Goal: Task Accomplishment & Management: Use online tool/utility

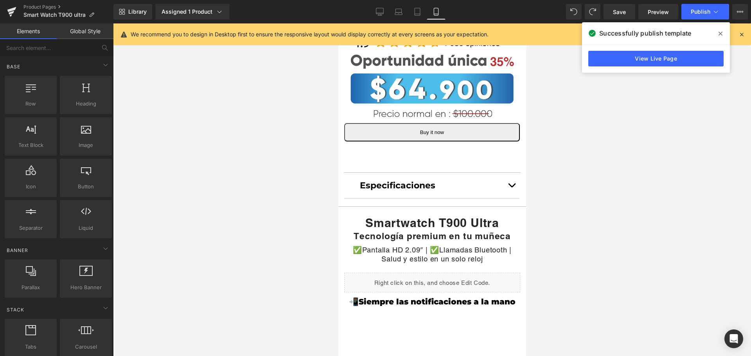
scroll to position [391, 2]
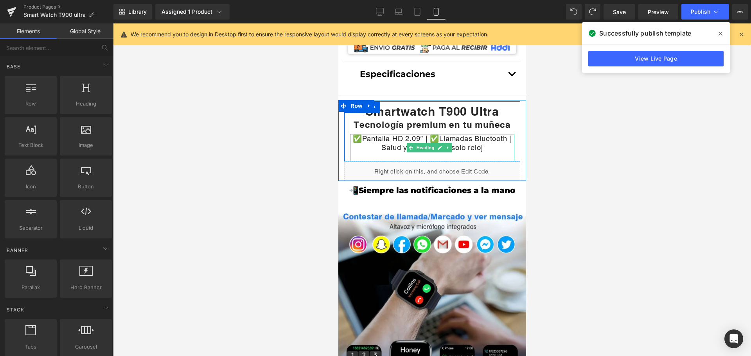
click at [396, 139] on h1 "✅Pantalla HD 2.09″ | ✅Llamadas Bluetooth | Salud y estilo en un solo reloj" at bounding box center [432, 143] width 164 height 18
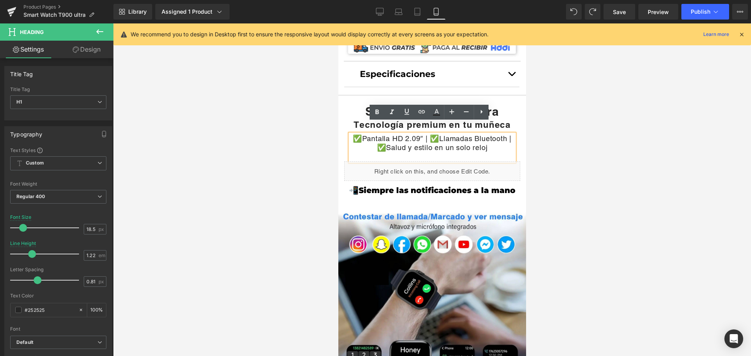
click at [445, 134] on h1 "✅Pantalla HD 2.09″ | ✅Llamadas Bluetooth | ✅Salud y estilo en un solo reloj" at bounding box center [432, 143] width 164 height 18
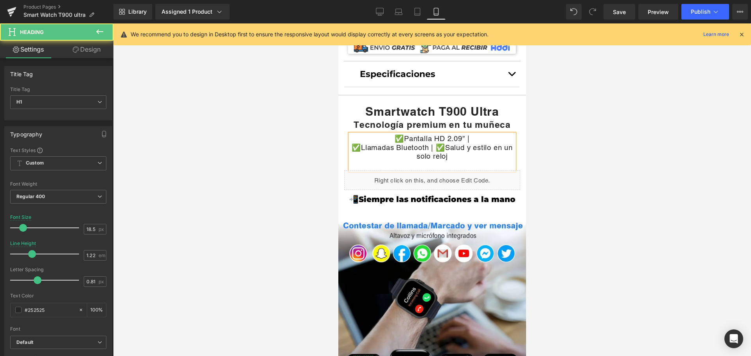
click at [437, 143] on h1 "✅Llamadas Bluetooth | ✅Salud y estilo en un solo reloj" at bounding box center [432, 152] width 164 height 18
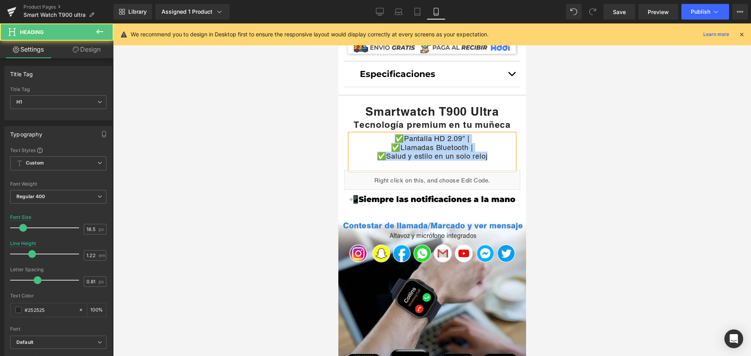
drag, startPoint x: 492, startPoint y: 148, endPoint x: 366, endPoint y: 127, distance: 127.3
click at [366, 134] on div "✅Pantalla HD 2.09″ | ✅Llamadas Bluetooth | ✅Salud y estilo en un solo reloj" at bounding box center [432, 152] width 164 height 36
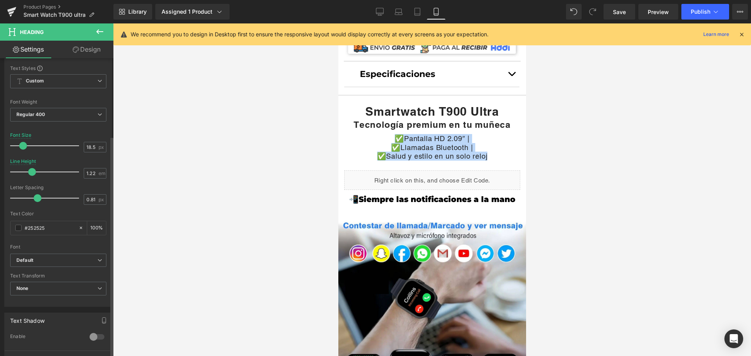
scroll to position [196, 0]
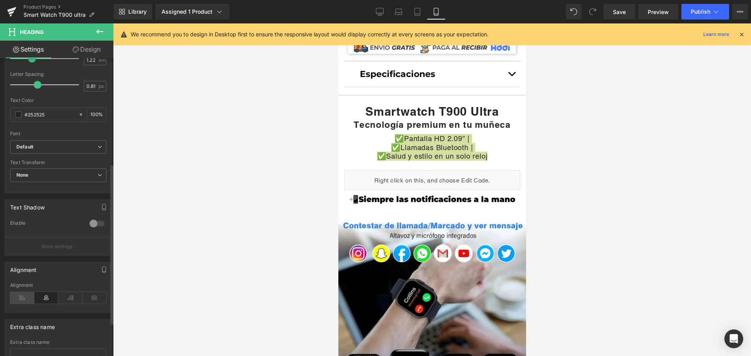
click at [25, 298] on icon at bounding box center [22, 298] width 24 height 12
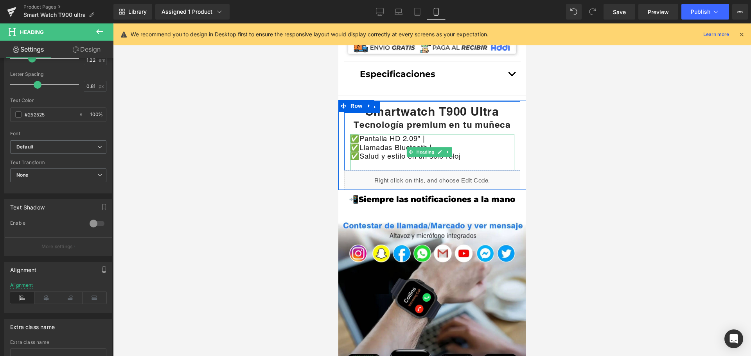
click at [447, 151] on icon at bounding box center [447, 152] width 1 height 3
click at [466, 152] on h1 "✅Salud y estilo en un solo reloj" at bounding box center [432, 156] width 164 height 9
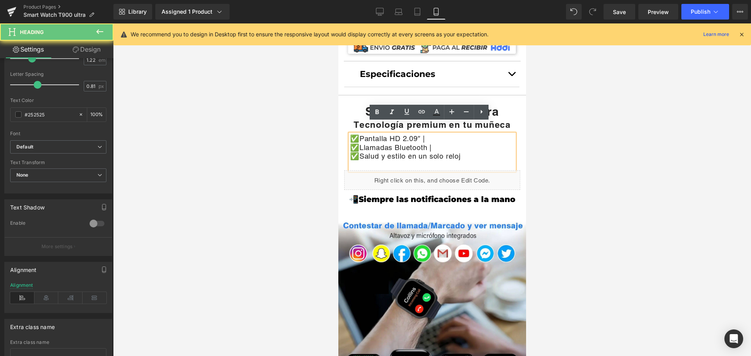
click at [439, 143] on h1 "✅Llamadas Bluetooth |" at bounding box center [432, 147] width 164 height 9
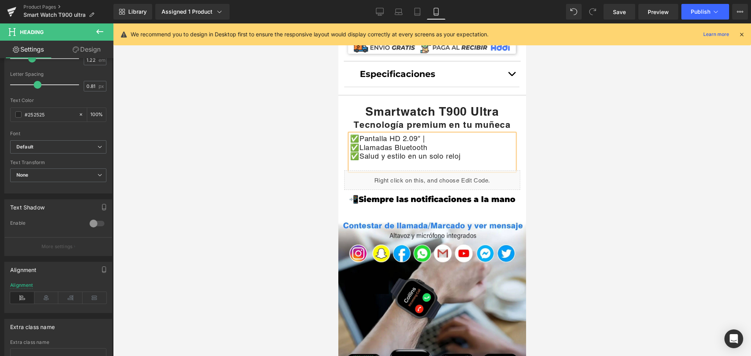
click at [421, 134] on h1 "✅Pantalla HD 2.09″ |" at bounding box center [432, 138] width 164 height 9
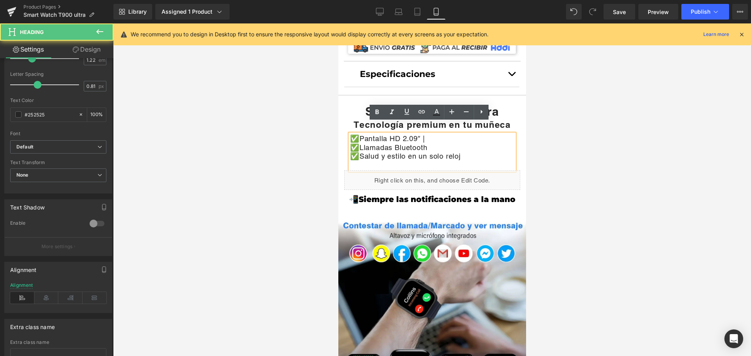
click at [434, 134] on h1 "✅Pantalla HD 2.09″ |" at bounding box center [432, 138] width 164 height 9
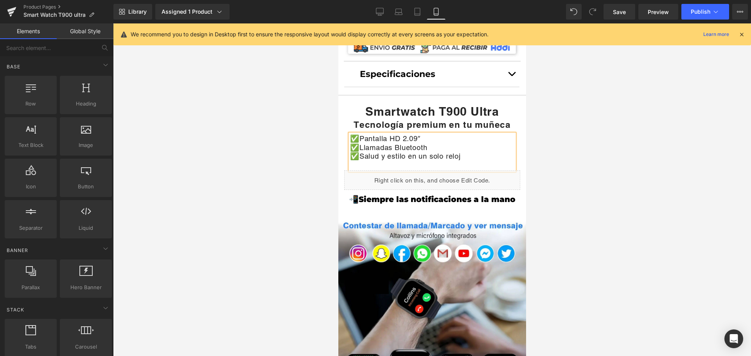
click at [555, 133] on div at bounding box center [432, 189] width 638 height 333
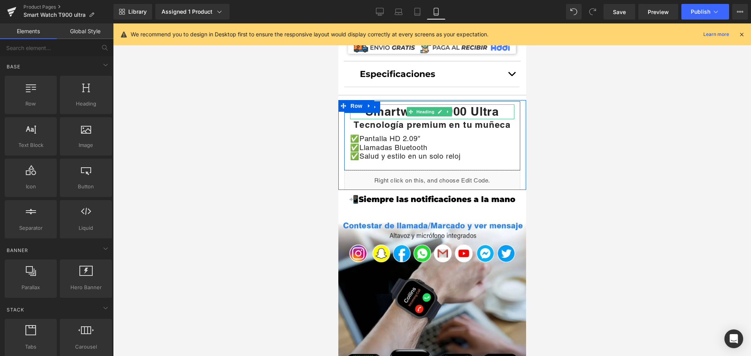
click at [495, 104] on h1 "Smartwatch T900 Ultra" at bounding box center [432, 111] width 164 height 15
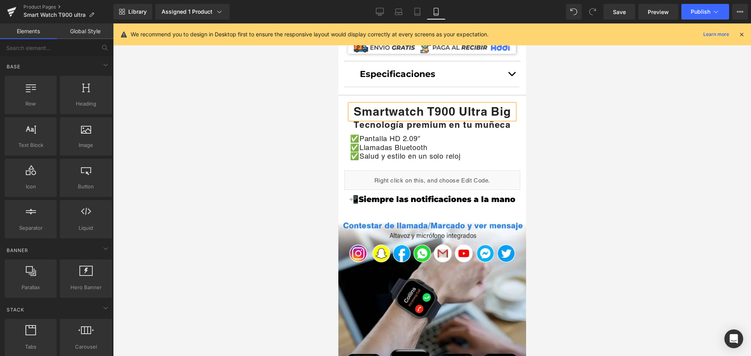
click at [530, 131] on div at bounding box center [432, 189] width 638 height 333
click at [624, 14] on span "Save" at bounding box center [619, 12] width 13 height 8
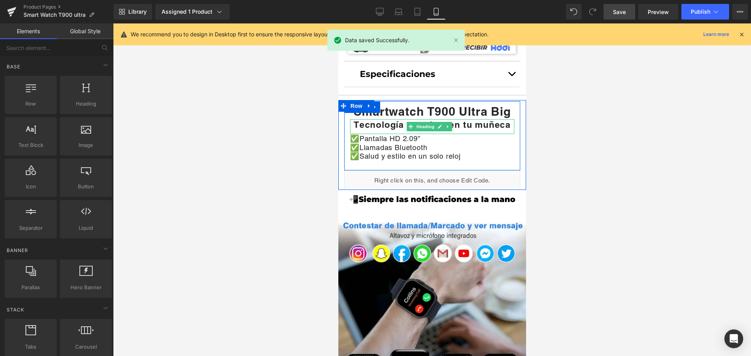
click at [481, 119] on strong "Tecnología premium en tu muñeca" at bounding box center [431, 124] width 157 height 11
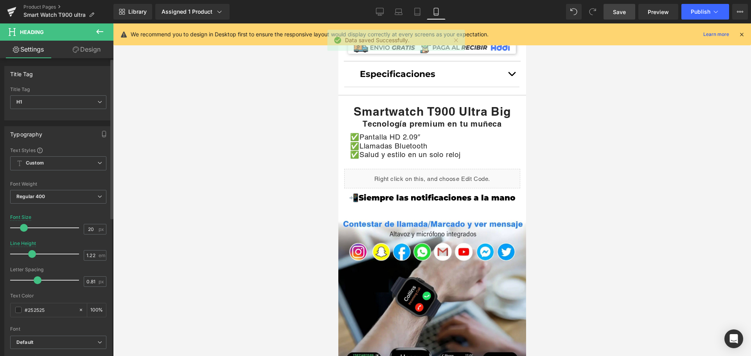
type input "21"
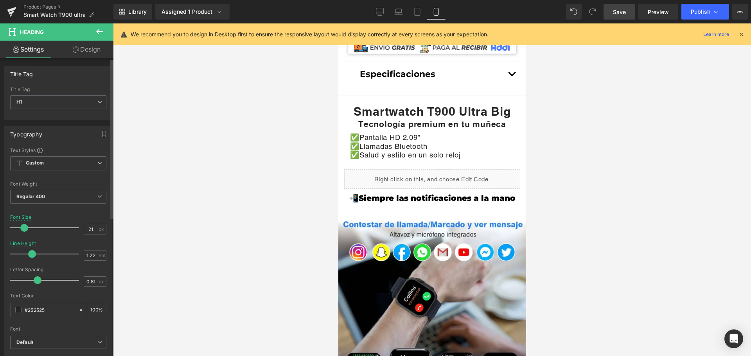
click at [21, 230] on span at bounding box center [24, 228] width 8 height 8
click at [91, 48] on link "Design" at bounding box center [86, 50] width 57 height 18
click at [0, 0] on div "Visibility" at bounding box center [0, 0] width 0 height 0
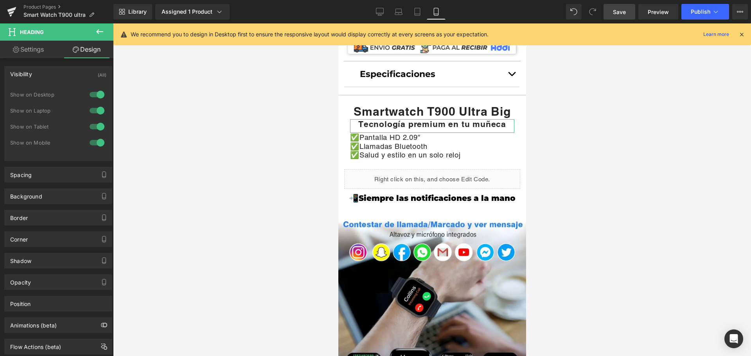
click at [83, 49] on link "Design" at bounding box center [86, 50] width 57 height 18
click at [70, 175] on div "Spacing" at bounding box center [58, 174] width 107 height 15
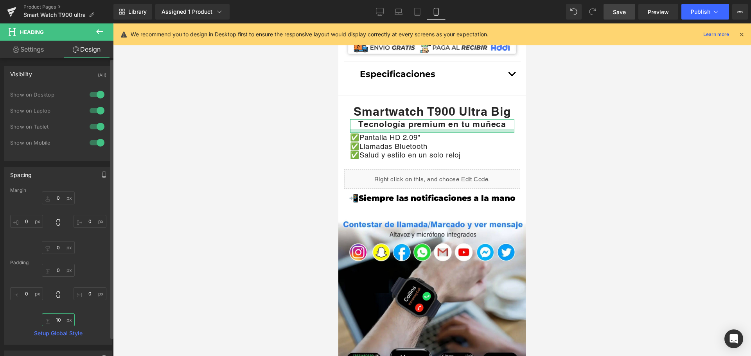
click at [60, 320] on input "10" at bounding box center [58, 320] width 33 height 13
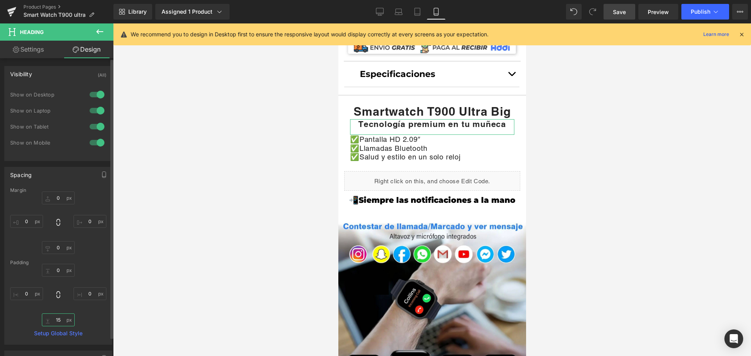
type input "1"
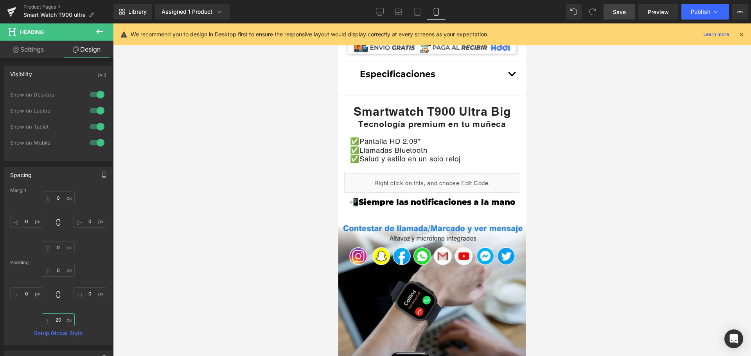
type input "20"
click at [616, 13] on span "Save" at bounding box center [619, 12] width 13 height 8
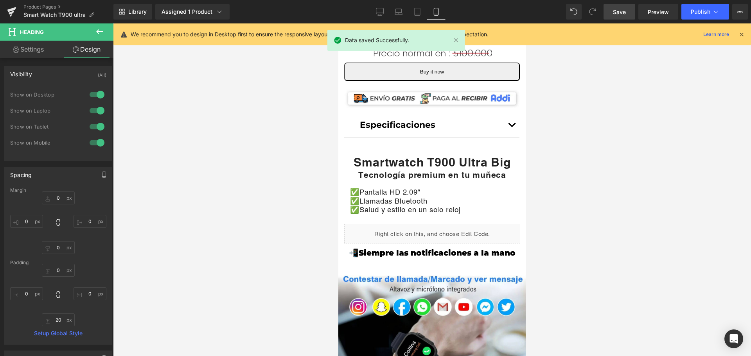
scroll to position [274, 2]
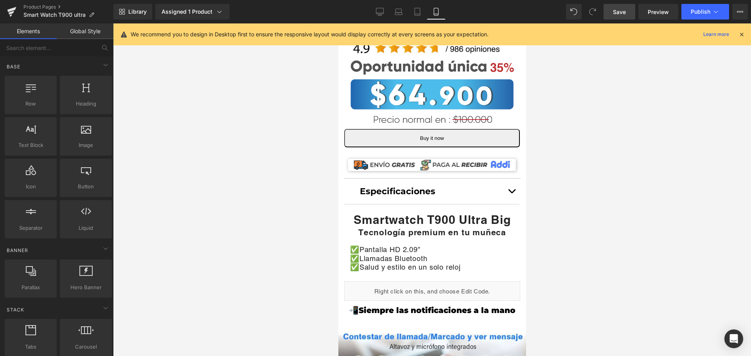
click at [623, 10] on span "Save" at bounding box center [619, 12] width 13 height 8
click at [506, 183] on button "button" at bounding box center [512, 191] width 16 height 25
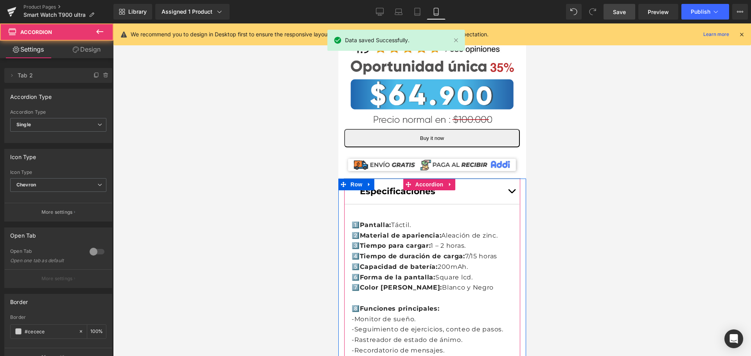
click at [504, 179] on button "button" at bounding box center [512, 191] width 16 height 25
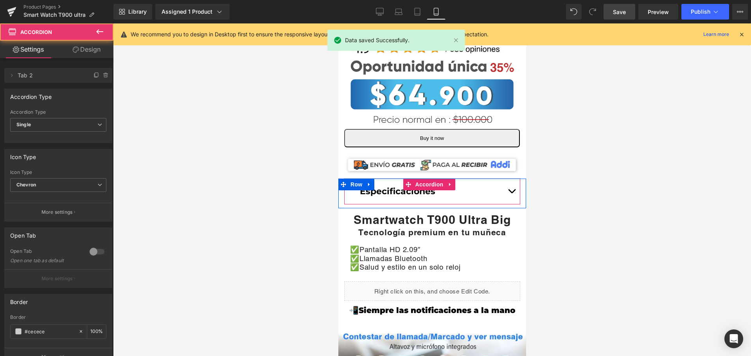
click at [504, 179] on button "button" at bounding box center [512, 191] width 16 height 25
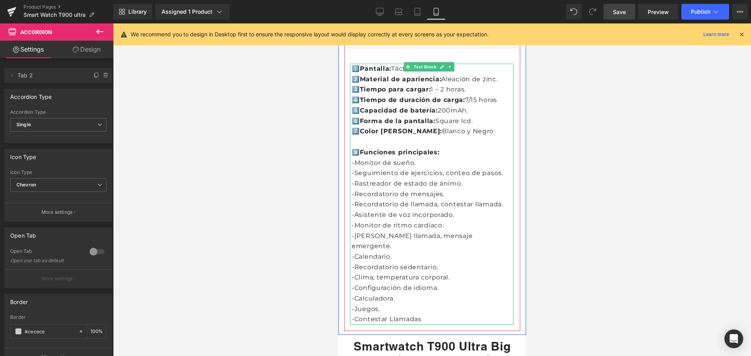
scroll to position [352, 2]
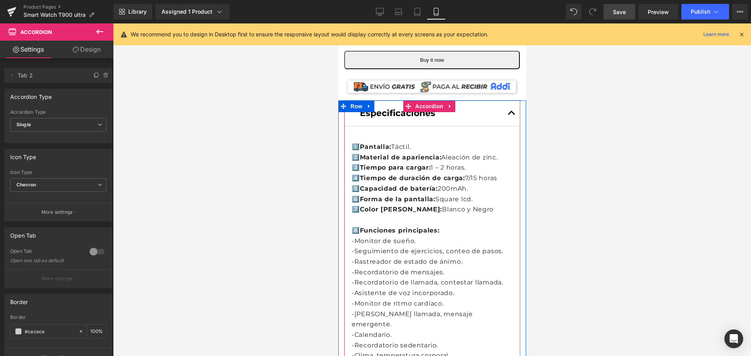
click at [504, 103] on button "button" at bounding box center [512, 113] width 16 height 25
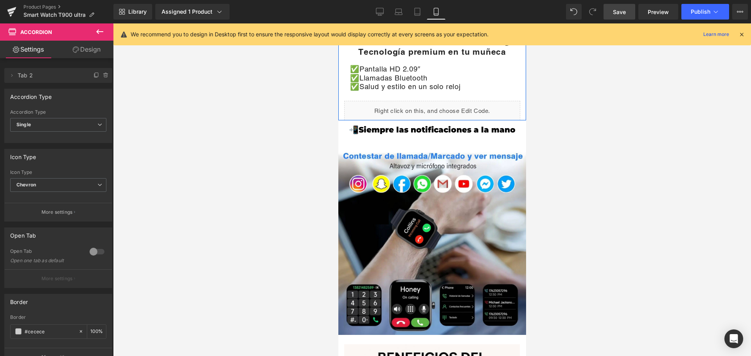
scroll to position [470, 2]
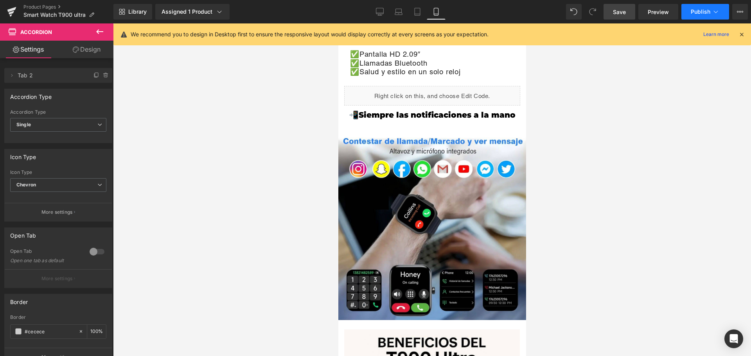
click at [691, 11] on button "Publish" at bounding box center [706, 12] width 48 height 16
click at [379, 11] on icon at bounding box center [380, 12] width 8 height 8
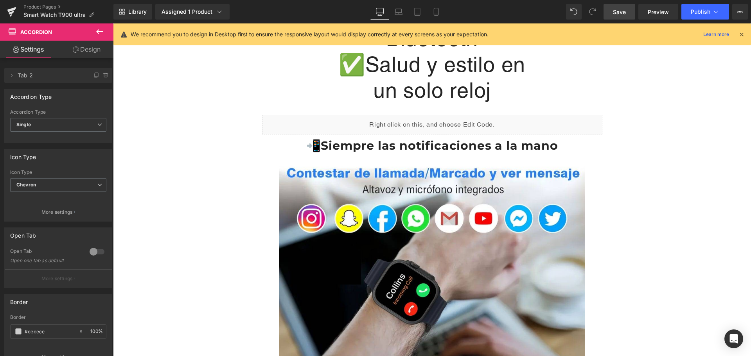
scroll to position [802, 0]
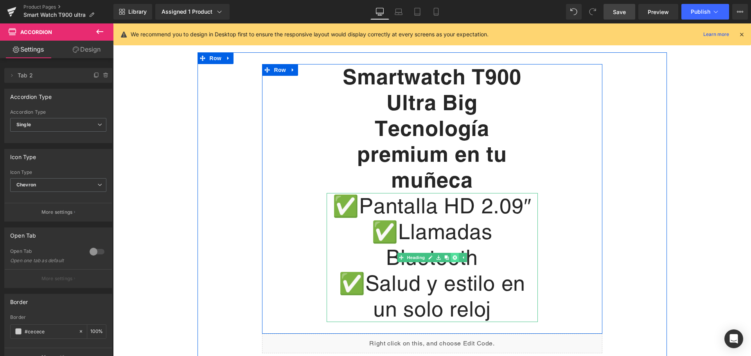
click at [451, 253] on link at bounding box center [455, 257] width 8 height 9
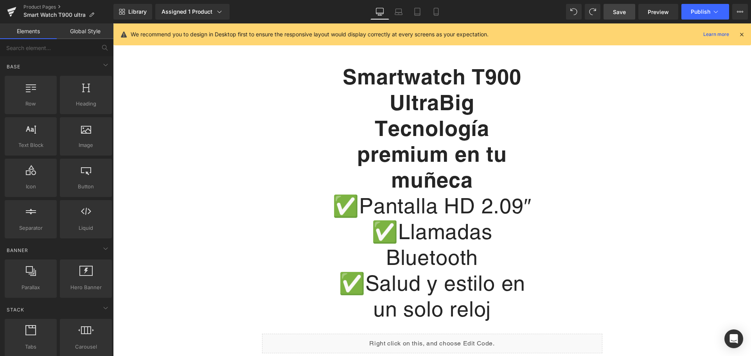
drag, startPoint x: 627, startPoint y: 135, endPoint x: 452, endPoint y: 187, distance: 182.7
click at [625, 134] on div "Smartwatch T900 UltraBig Heading Tecnología premium en tu muñeca Heading ✅Panta…" at bounding box center [433, 204] width 470 height 305
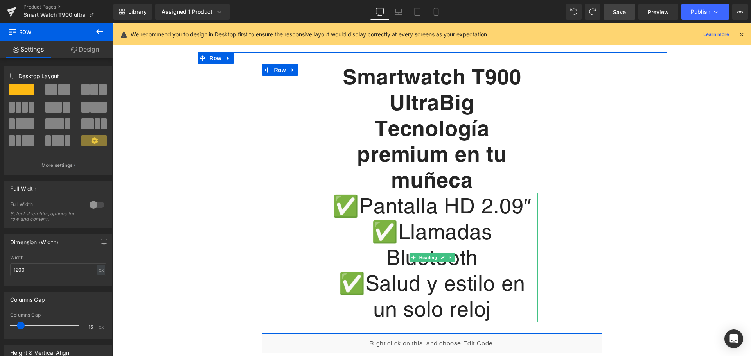
click at [335, 219] on h1 "✅Llamadas Bluetooth" at bounding box center [432, 245] width 211 height 52
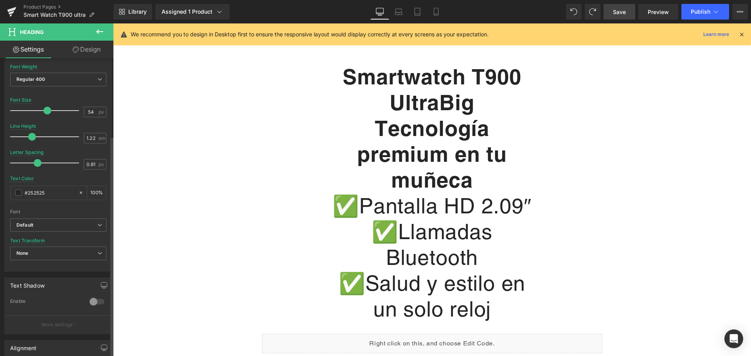
scroll to position [235, 0]
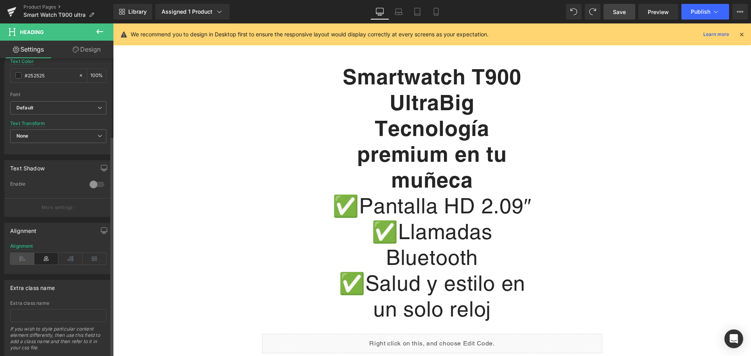
drag, startPoint x: 10, startPoint y: 255, endPoint x: 14, endPoint y: 257, distance: 4.9
click at [12, 256] on icon at bounding box center [22, 259] width 24 height 12
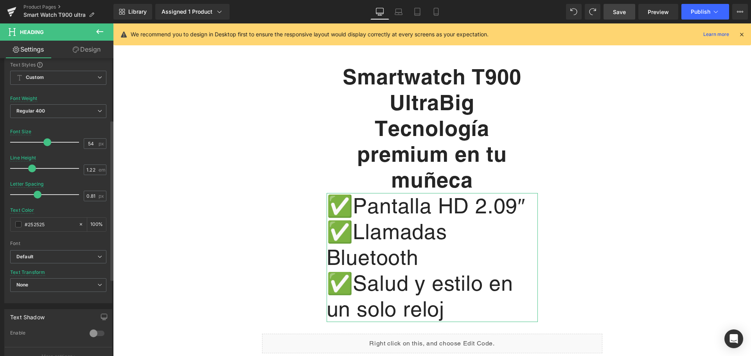
scroll to position [78, 0]
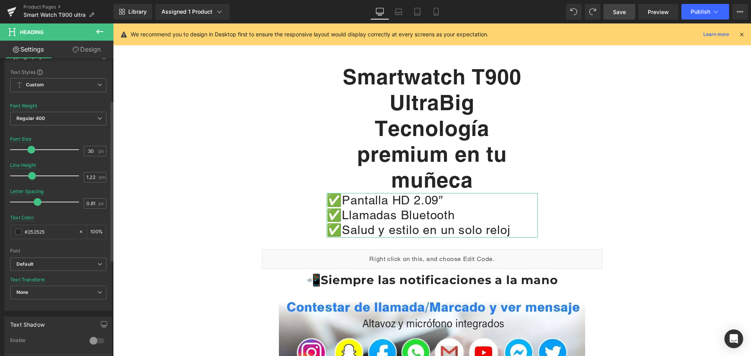
type input "29"
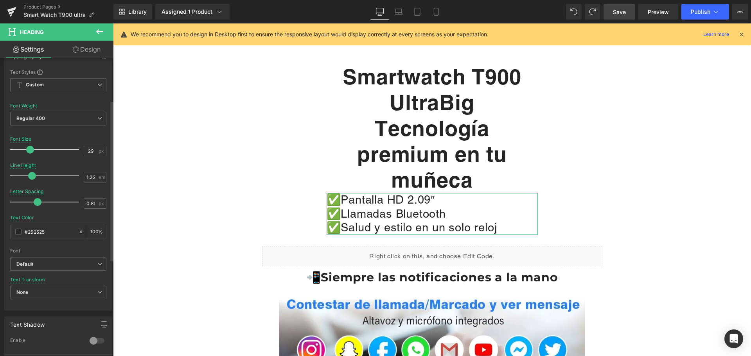
drag, startPoint x: 46, startPoint y: 152, endPoint x: 30, endPoint y: 152, distance: 16.4
click at [30, 152] on span at bounding box center [30, 150] width 8 height 8
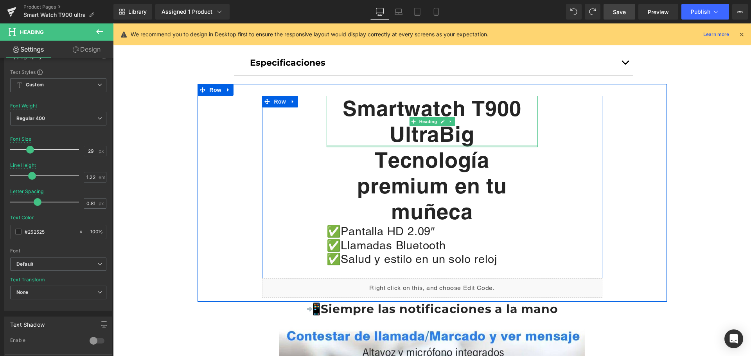
scroll to position [763, 0]
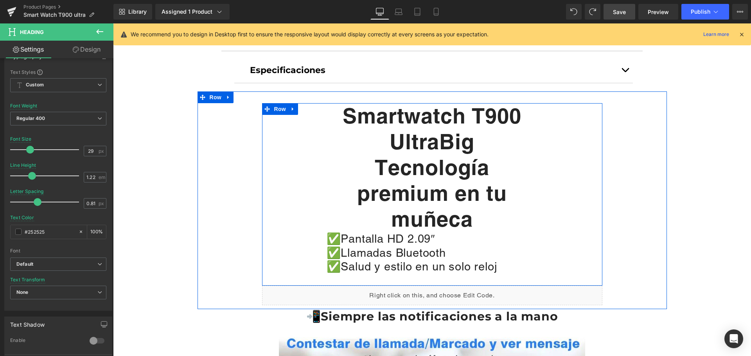
click at [374, 140] on h1 "Smartwatch T900 UltraBig" at bounding box center [432, 129] width 211 height 52
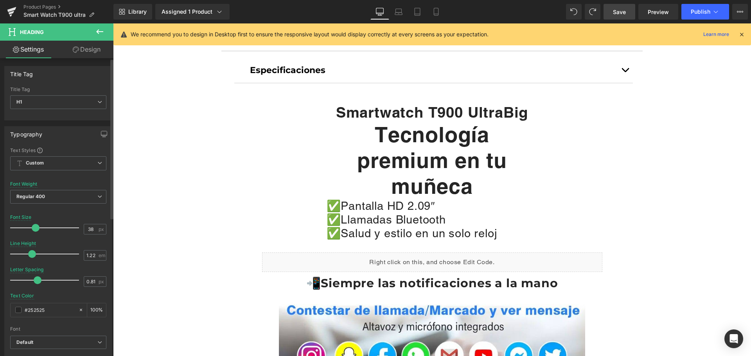
type input "39"
drag, startPoint x: 44, startPoint y: 225, endPoint x: 34, endPoint y: 224, distance: 9.8
click at [34, 224] on span at bounding box center [37, 228] width 8 height 8
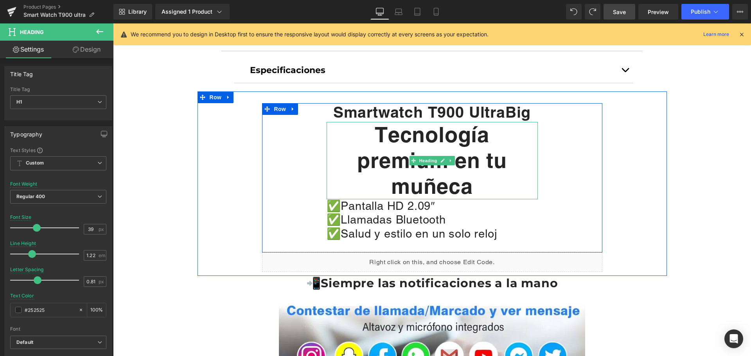
click at [436, 140] on strong "Tecnología premium en tu muñeca" at bounding box center [432, 160] width 150 height 77
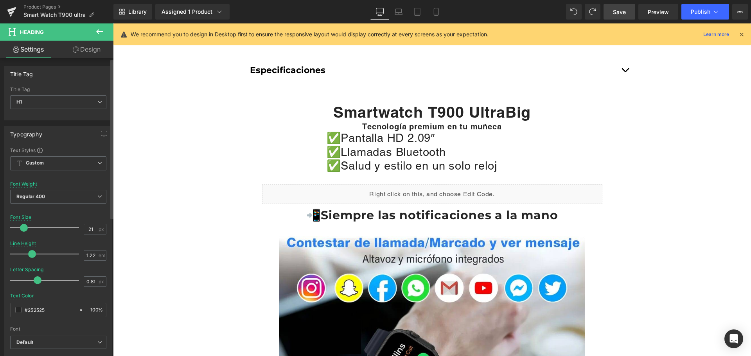
type input "22"
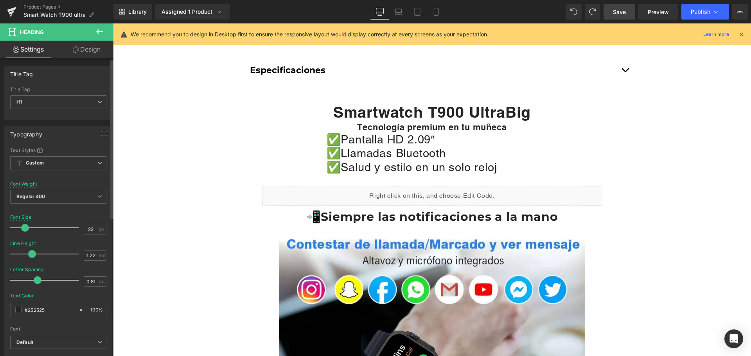
drag, startPoint x: 43, startPoint y: 227, endPoint x: 23, endPoint y: 226, distance: 20.8
click at [23, 226] on span at bounding box center [25, 228] width 8 height 8
click at [97, 56] on link "Design" at bounding box center [86, 50] width 57 height 18
click at [0, 0] on div "Spacing" at bounding box center [0, 0] width 0 height 0
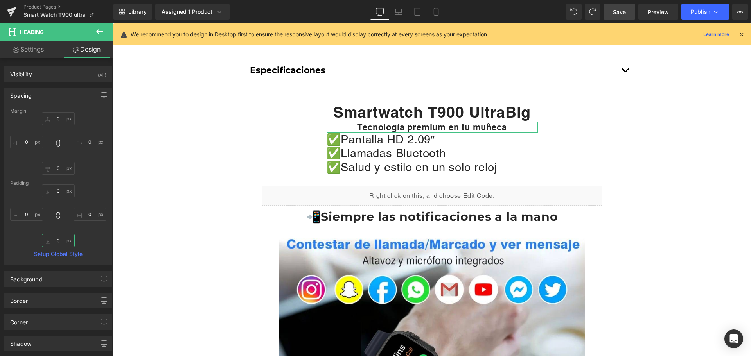
drag, startPoint x: 60, startPoint y: 236, endPoint x: 91, endPoint y: 263, distance: 40.8
click at [60, 237] on input "0" at bounding box center [58, 240] width 33 height 13
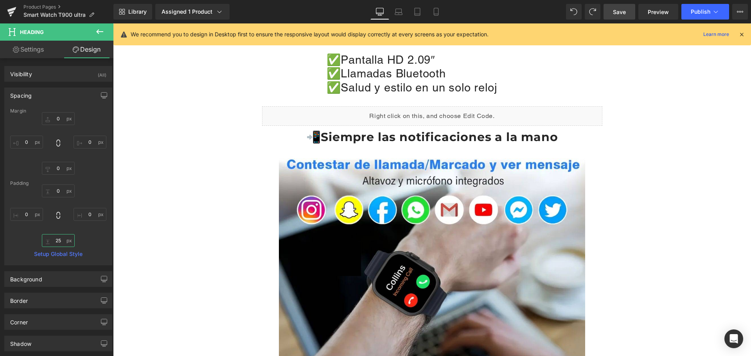
scroll to position [802, 0]
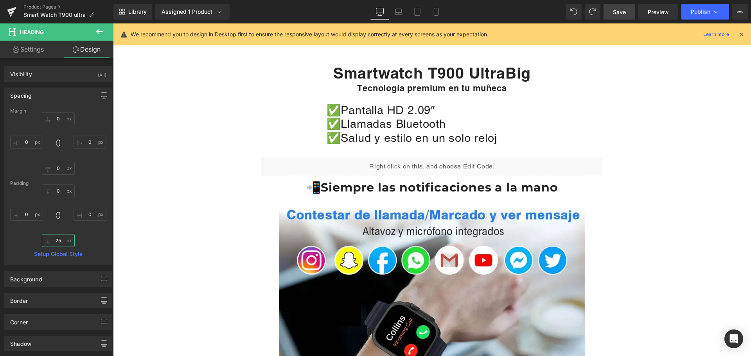
type input "25"
click at [96, 32] on icon at bounding box center [99, 31] width 9 height 9
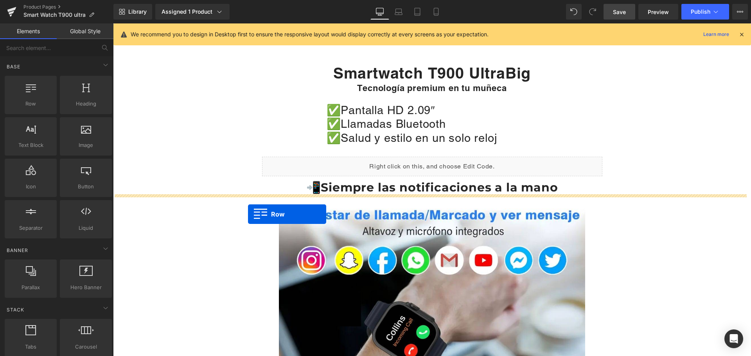
drag, startPoint x: 164, startPoint y: 129, endPoint x: 248, endPoint y: 214, distance: 119.8
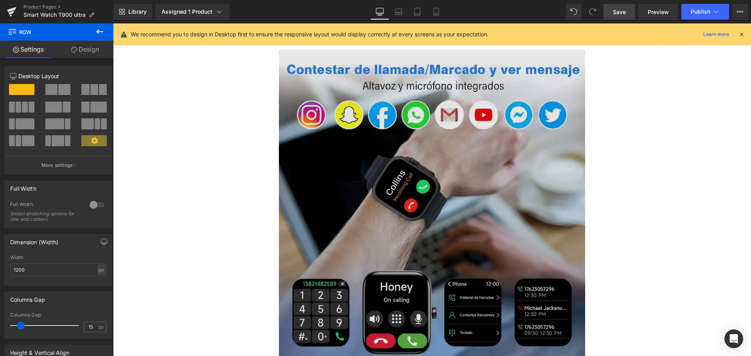
scroll to position [958, 0]
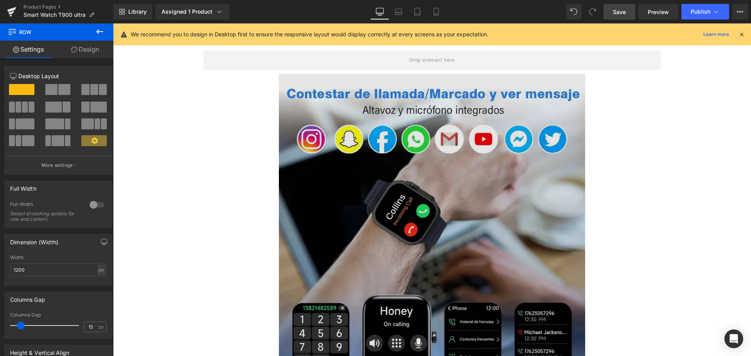
click at [440, 234] on img at bounding box center [432, 230] width 306 height 312
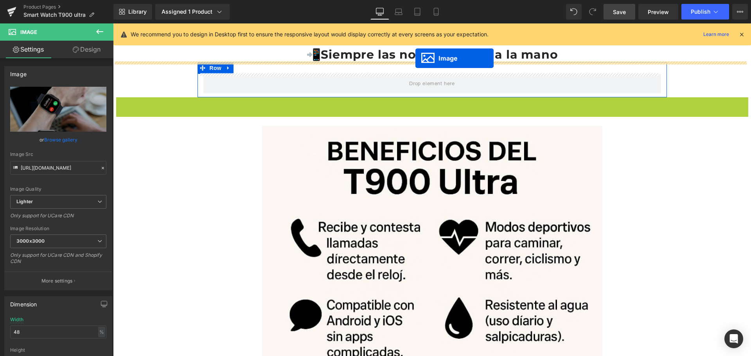
scroll to position [927, 0]
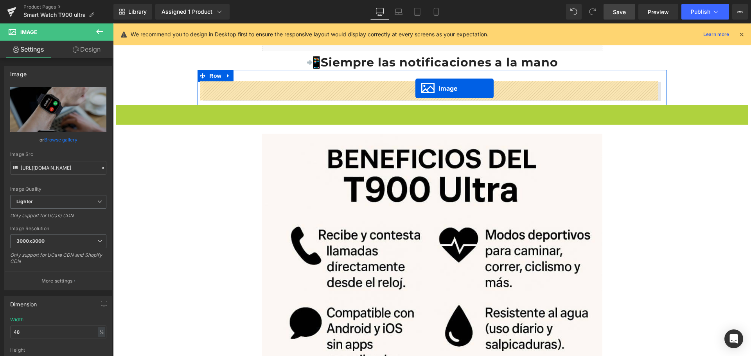
drag, startPoint x: 427, startPoint y: 228, endPoint x: 416, endPoint y: 88, distance: 139.7
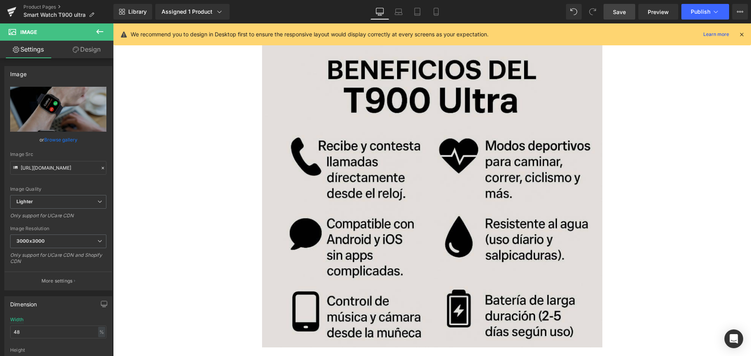
click at [412, 224] on img at bounding box center [432, 196] width 340 height 303
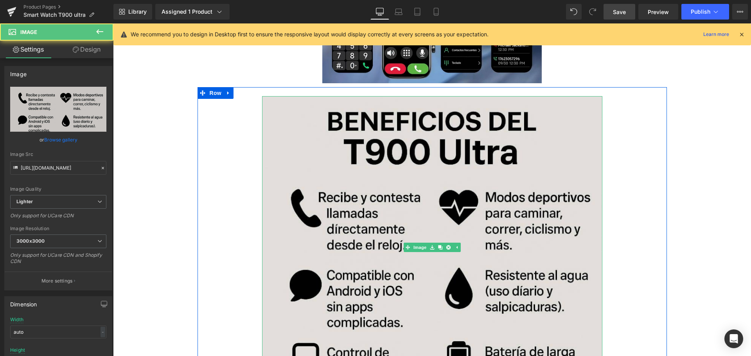
scroll to position [1084, 0]
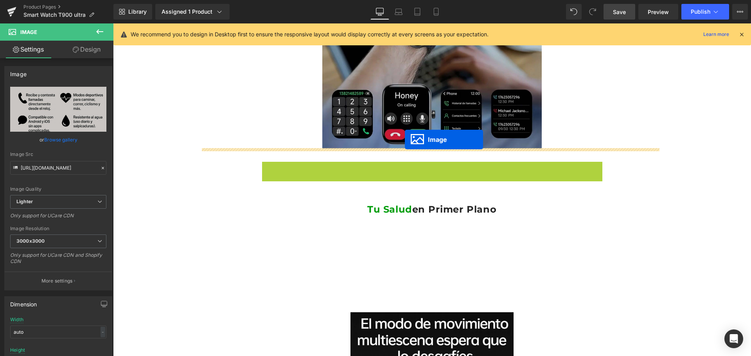
drag, startPoint x: 404, startPoint y: 311, endPoint x: 405, endPoint y: 140, distance: 171.8
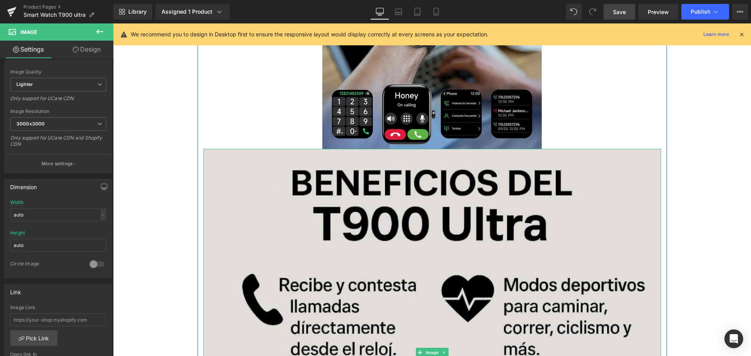
click at [412, 214] on img at bounding box center [432, 353] width 458 height 408
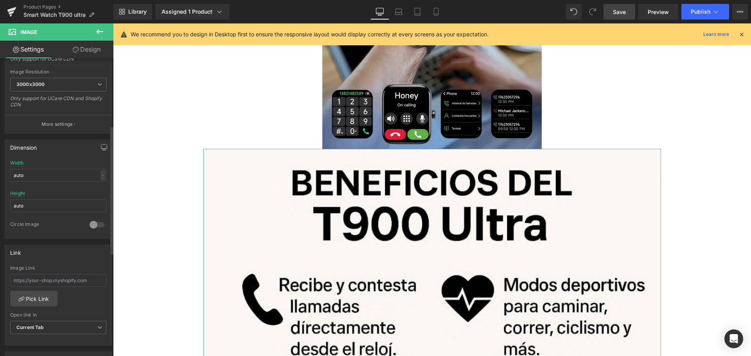
scroll to position [157, 0]
click at [101, 172] on div "-" at bounding box center [103, 176] width 5 height 11
click at [85, 89] on span "3000x3000" at bounding box center [58, 85] width 96 height 14
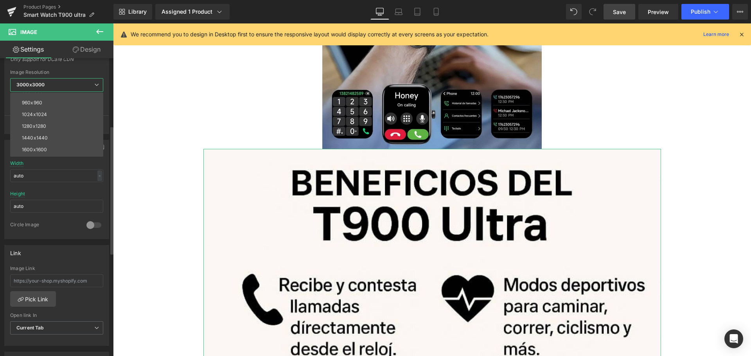
scroll to position [78, 0]
click at [71, 120] on li "1280x1280" at bounding box center [58, 126] width 97 height 12
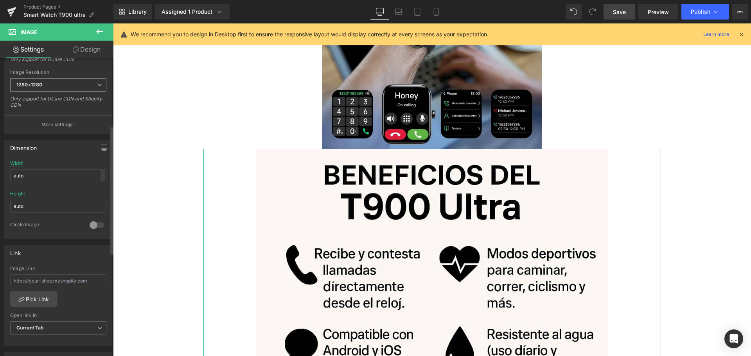
click at [74, 81] on span "1280x1280" at bounding box center [58, 85] width 96 height 14
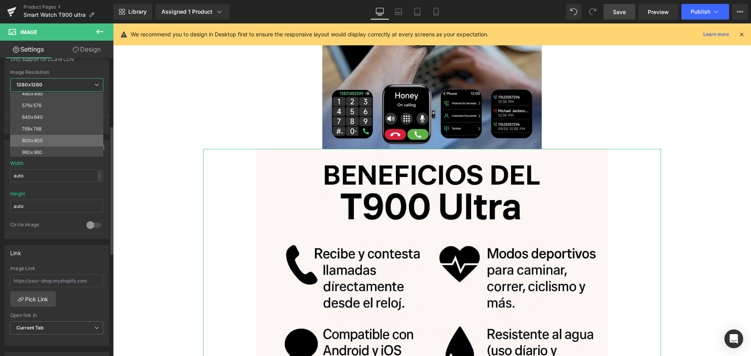
scroll to position [39, 0]
click at [62, 126] on li "800x800" at bounding box center [58, 130] width 97 height 12
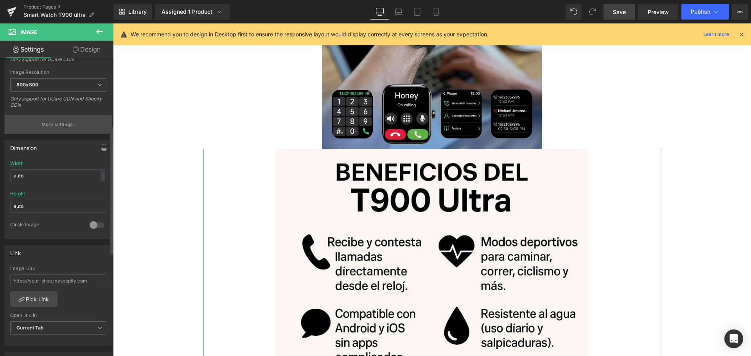
type input "[URL][DOMAIN_NAME]"
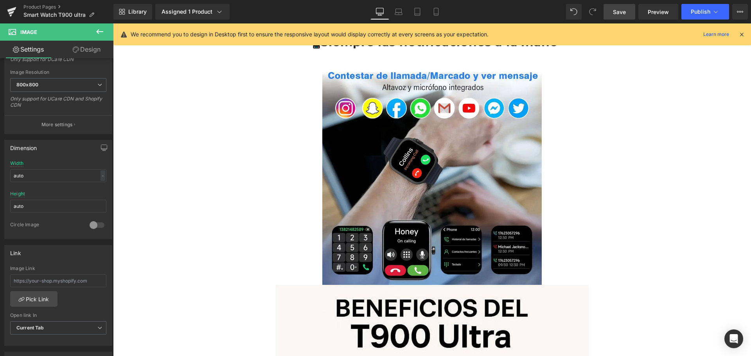
scroll to position [888, 0]
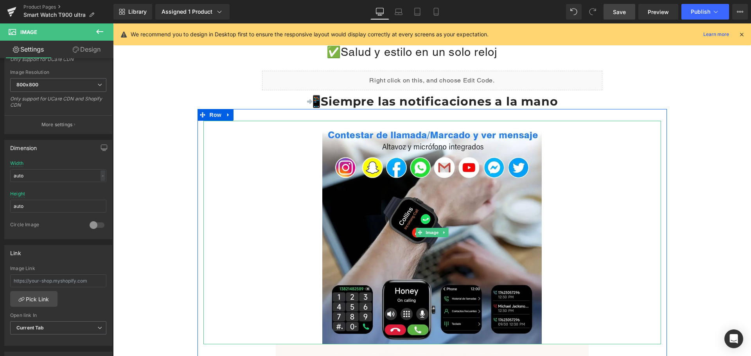
click at [388, 187] on img at bounding box center [432, 233] width 220 height 224
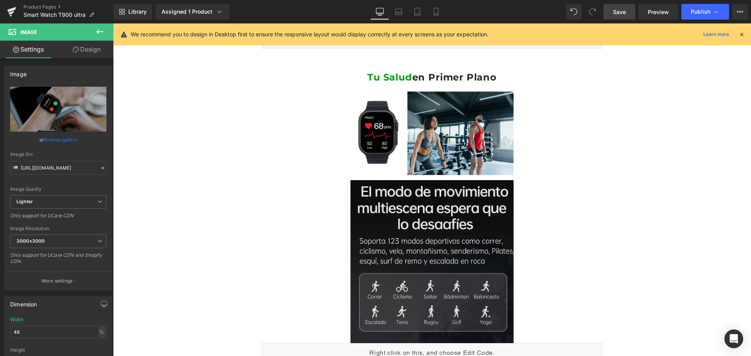
scroll to position [1671, 0]
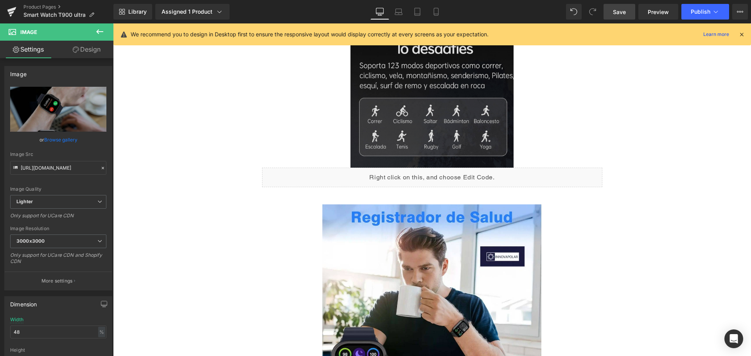
click at [415, 61] on img at bounding box center [433, 87] width 164 height 164
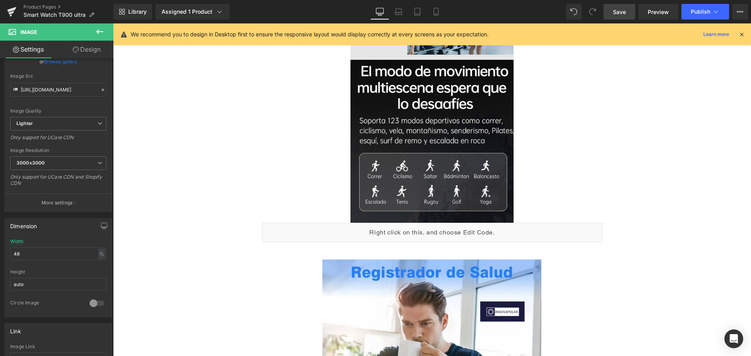
scroll to position [1553, 0]
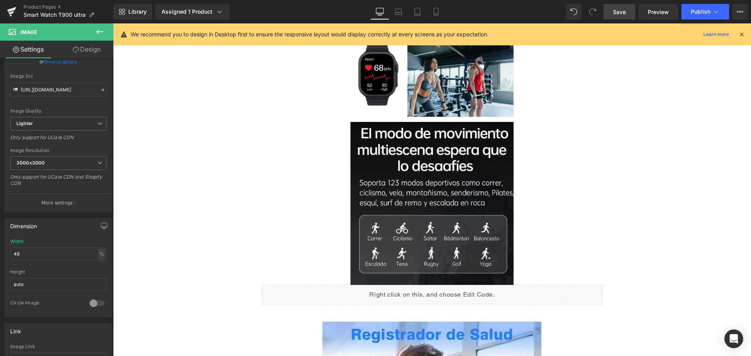
drag, startPoint x: 614, startPoint y: 12, endPoint x: 362, endPoint y: 130, distance: 278.7
click at [614, 12] on span "Save" at bounding box center [619, 12] width 13 height 8
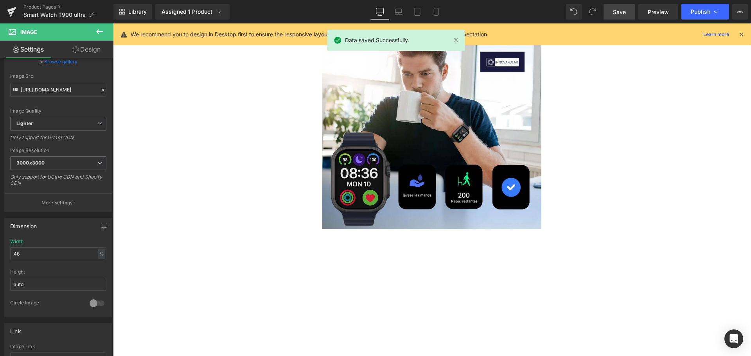
scroll to position [1749, 0]
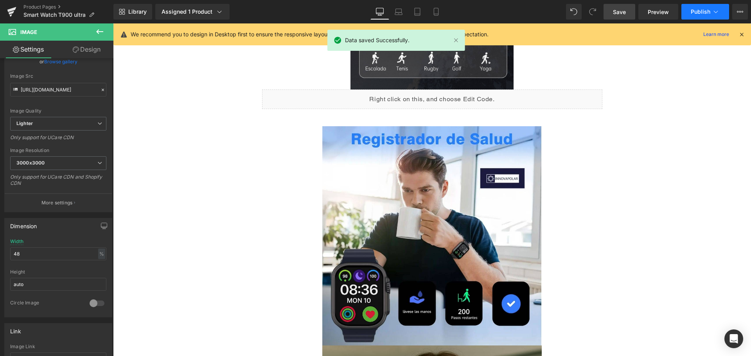
click at [693, 11] on span "Publish" at bounding box center [701, 12] width 20 height 6
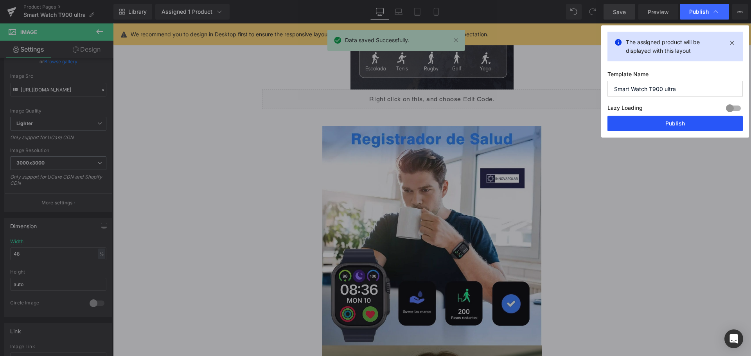
click at [659, 120] on button "Publish" at bounding box center [675, 124] width 135 height 16
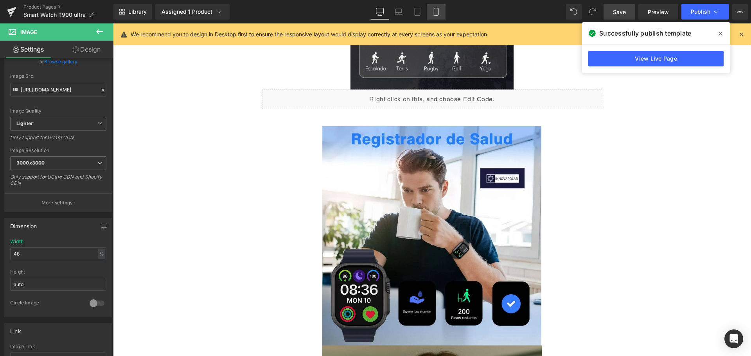
click at [434, 9] on icon at bounding box center [436, 12] width 8 height 8
type input "120"
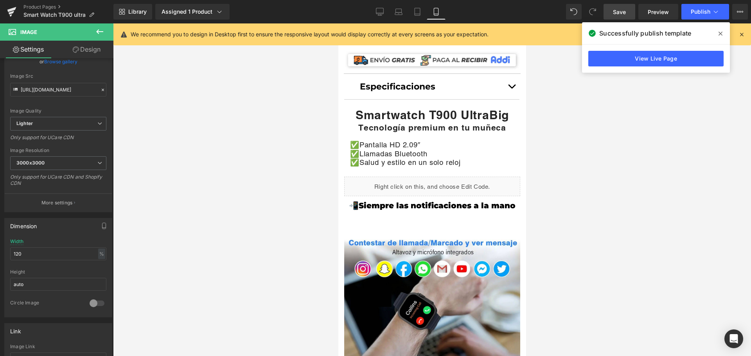
scroll to position [382, 0]
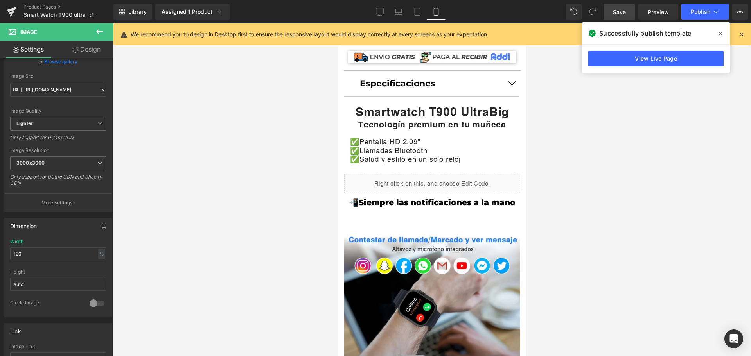
drag, startPoint x: 353, startPoint y: 189, endPoint x: 361, endPoint y: 193, distance: 8.9
click at [350, 197] on h1 "📲Siempre las notificaciones a la mano" at bounding box center [432, 202] width 188 height 11
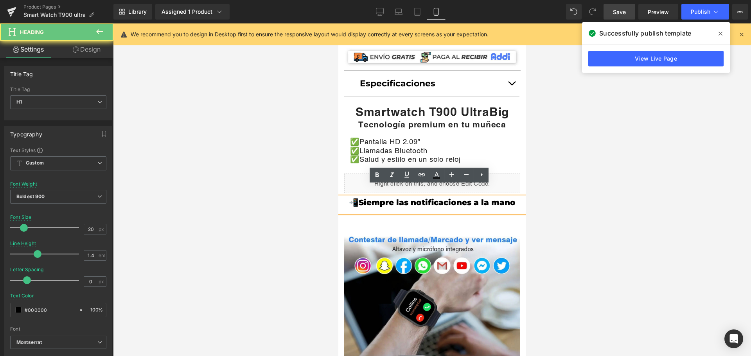
click at [365, 197] on h1 "📲Siempre las notificaciones a la mano" at bounding box center [432, 202] width 188 height 11
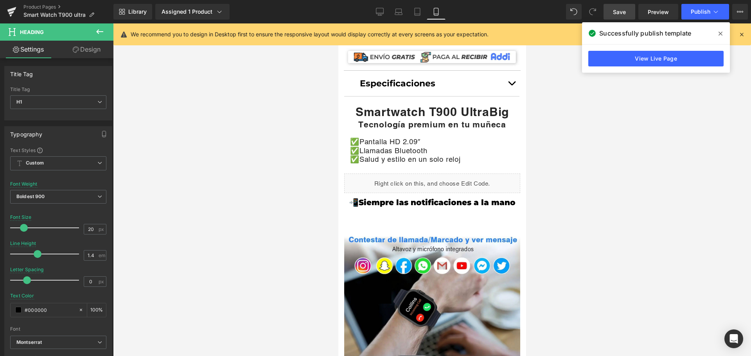
click at [90, 44] on link "Design" at bounding box center [86, 50] width 57 height 18
click at [0, 0] on div "Spacing" at bounding box center [0, 0] width 0 height 0
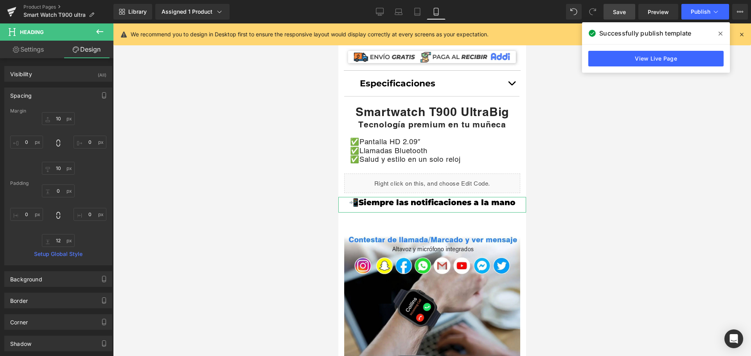
click at [61, 99] on div "Spacing" at bounding box center [58, 95] width 107 height 15
type input "10"
type input "0"
type input "10"
type input "0"
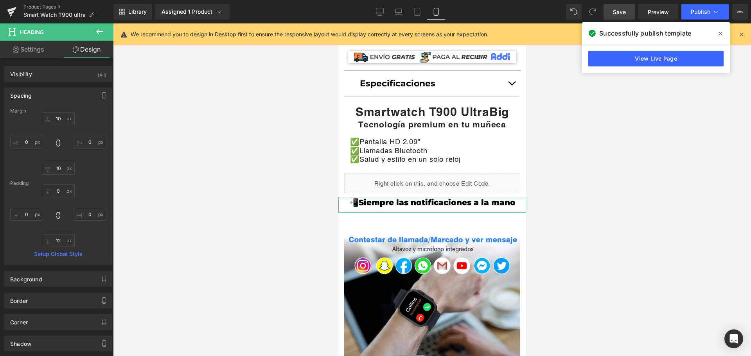
type input "0"
type input "12"
type input "0"
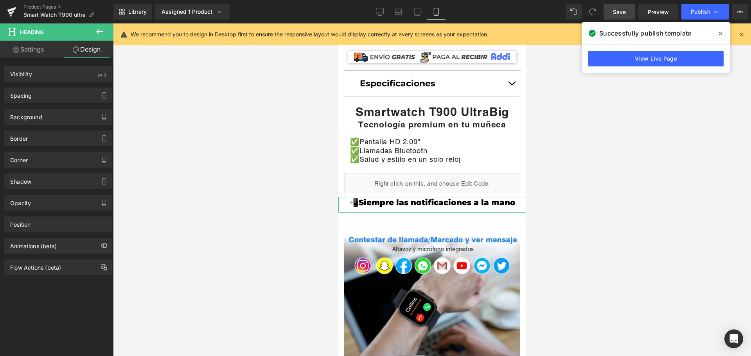
click at [60, 97] on div "Spacing" at bounding box center [58, 95] width 107 height 15
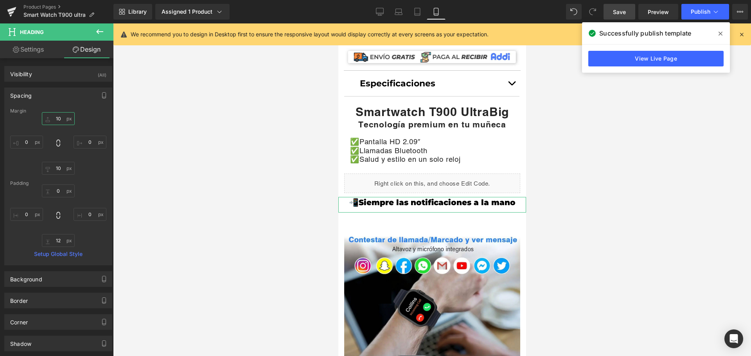
click at [56, 115] on input "10" at bounding box center [58, 118] width 33 height 13
type input "15"
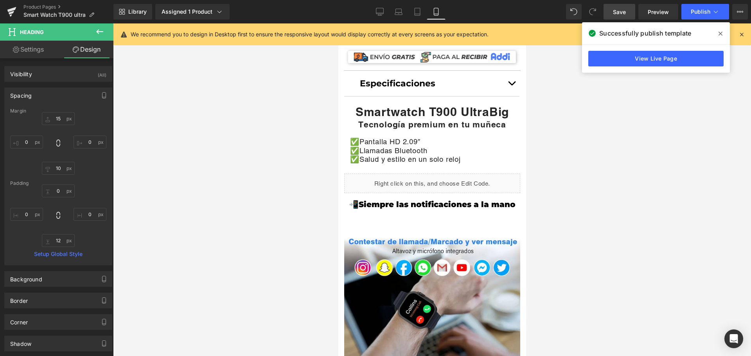
click at [359, 199] on h1 "📲Siempre las notificaciones a la mano" at bounding box center [432, 204] width 188 height 11
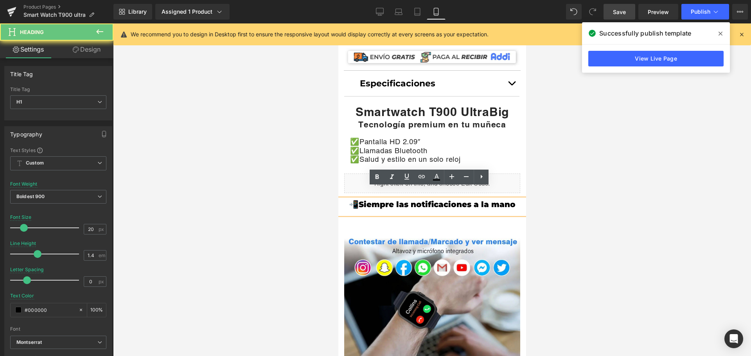
click at [351, 199] on h1 "📲Siempre las notificaciones a la mano" at bounding box center [432, 204] width 188 height 11
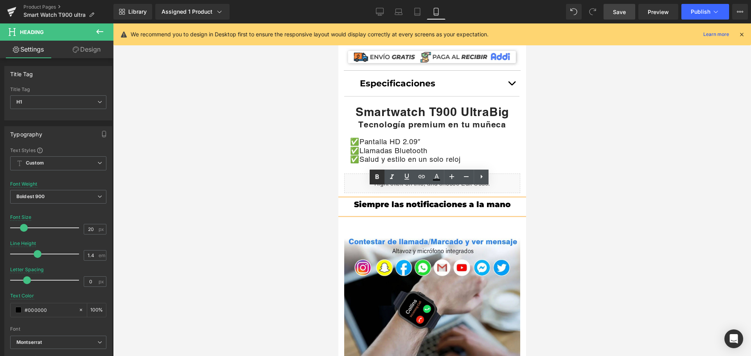
click at [380, 176] on icon at bounding box center [377, 177] width 9 height 9
drag, startPoint x: 457, startPoint y: 195, endPoint x: 673, endPoint y: 218, distance: 217.6
click at [377, 179] on icon at bounding box center [377, 177] width 9 height 9
click at [361, 200] on span "Siempre las notificaciones a la mano" at bounding box center [432, 204] width 143 height 9
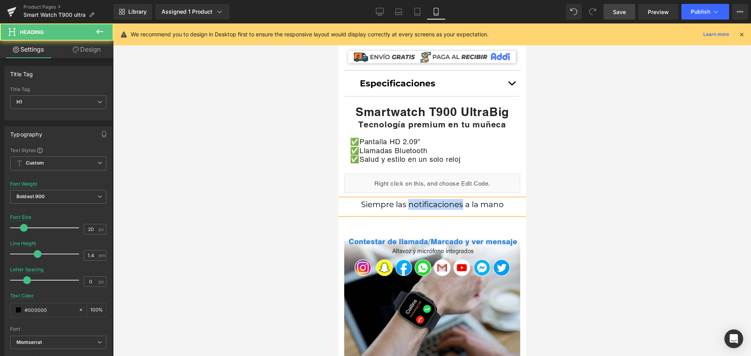
drag, startPoint x: 405, startPoint y: 193, endPoint x: 458, endPoint y: 196, distance: 53.0
click at [458, 200] on span "Siempre las notificaciones a la mano" at bounding box center [432, 204] width 143 height 9
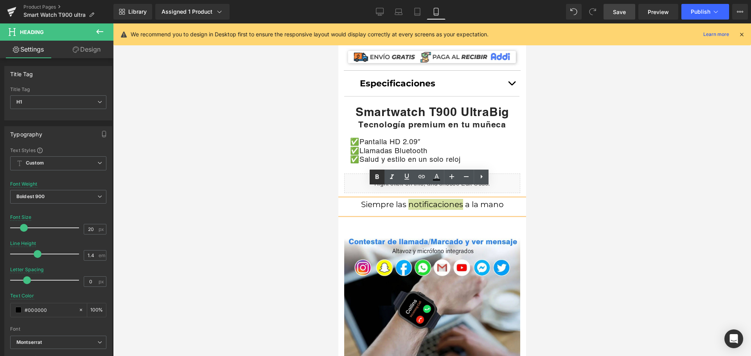
click at [378, 175] on icon at bounding box center [378, 177] width 4 height 5
click at [510, 199] on h1 "Siempre las notificaciones a la mano" at bounding box center [432, 204] width 188 height 11
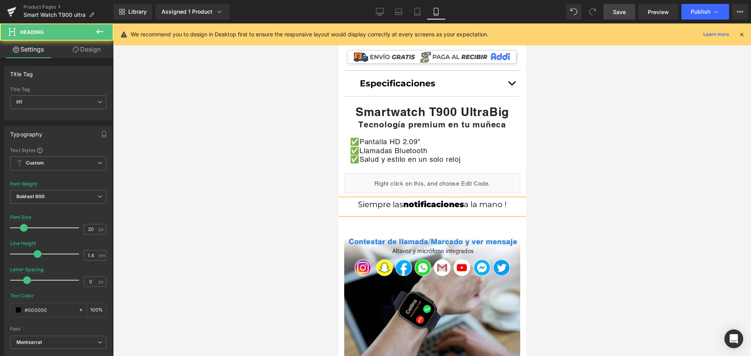
click at [358, 200] on span "Siempre las" at bounding box center [380, 204] width 45 height 9
click at [504, 200] on span "a la mano !" at bounding box center [486, 204] width 43 height 9
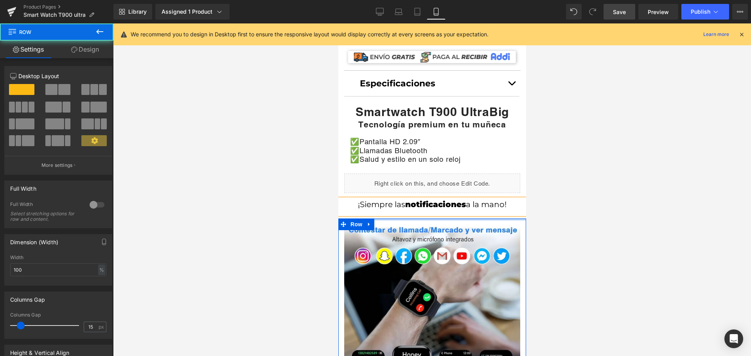
click at [619, 7] on link "Save" at bounding box center [620, 12] width 32 height 16
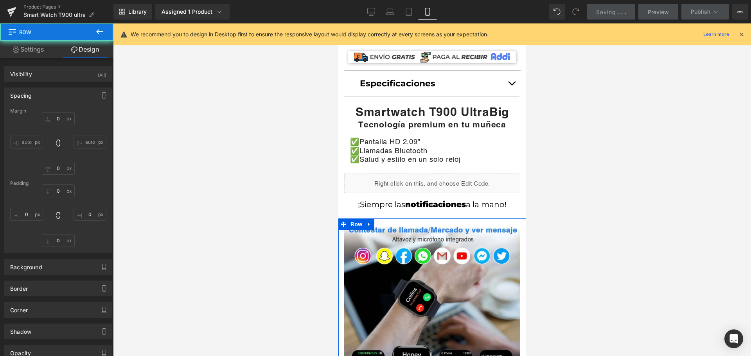
type input "0"
type input "10"
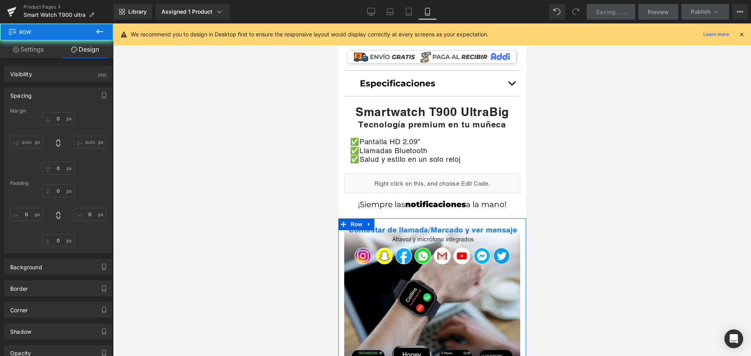
type input "0"
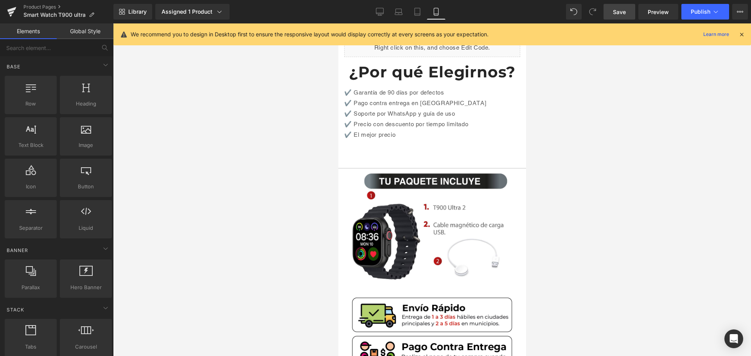
scroll to position [1712, 0]
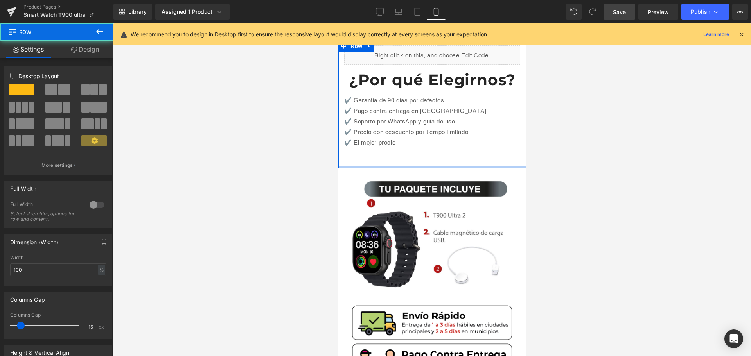
drag, startPoint x: 428, startPoint y: 120, endPoint x: 436, endPoint y: 111, distance: 11.9
click at [430, 111] on div "Liquid ¿Por qué Elegirnos? Heading ✔️ Garantía de 90 días por defectos ✔️ Pago …" at bounding box center [432, 104] width 188 height 128
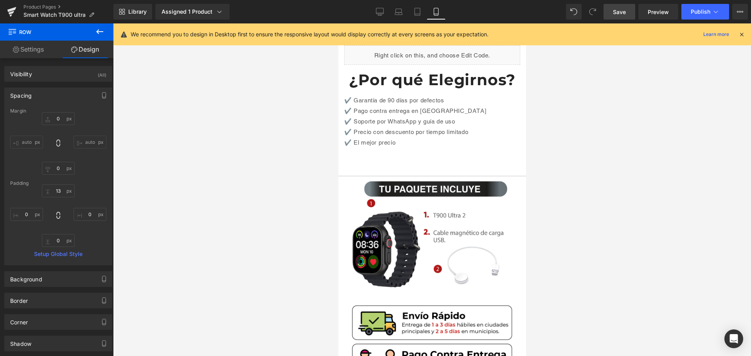
scroll to position [1595, 0]
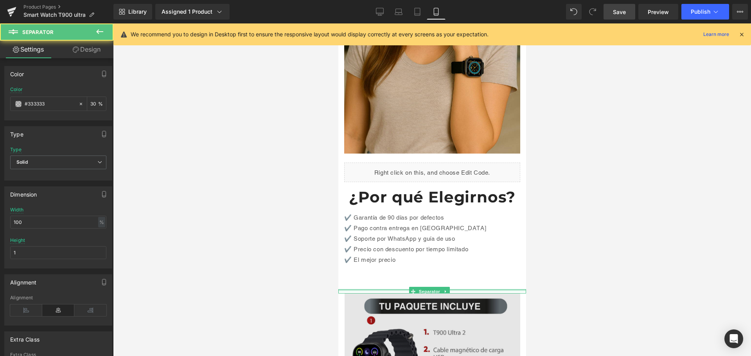
drag, startPoint x: 486, startPoint y: 245, endPoint x: 467, endPoint y: 251, distance: 19.8
click at [484, 290] on div at bounding box center [432, 291] width 188 height 2
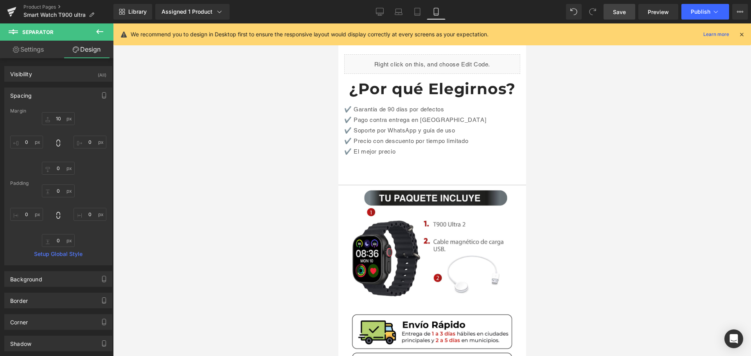
scroll to position [1712, 0]
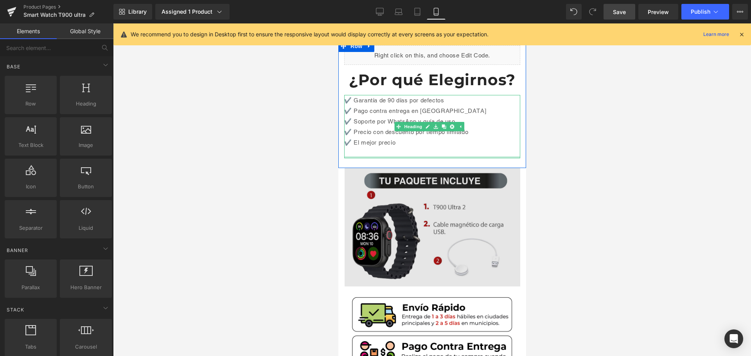
drag, startPoint x: 430, startPoint y: 110, endPoint x: 430, endPoint y: 122, distance: 11.7
click at [431, 104] on div "✔️ Garantía de 90 días por defectos ✔️ Pago contra entrega en [GEOGRAPHIC_DATA]…" at bounding box center [432, 126] width 176 height 63
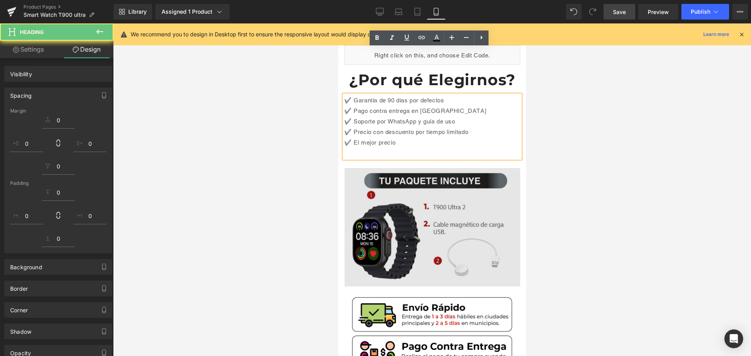
click at [397, 168] on img at bounding box center [432, 227] width 188 height 119
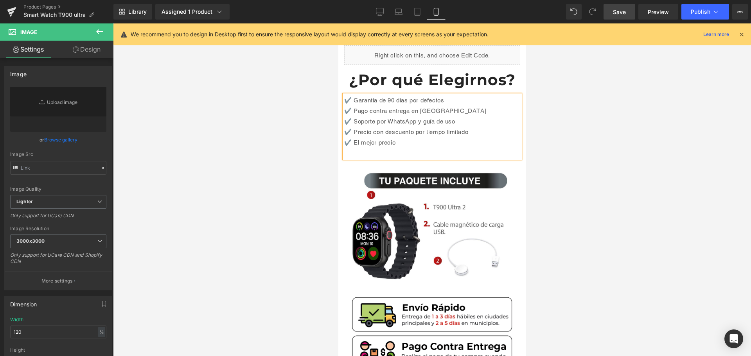
type input "[URL][DOMAIN_NAME]"
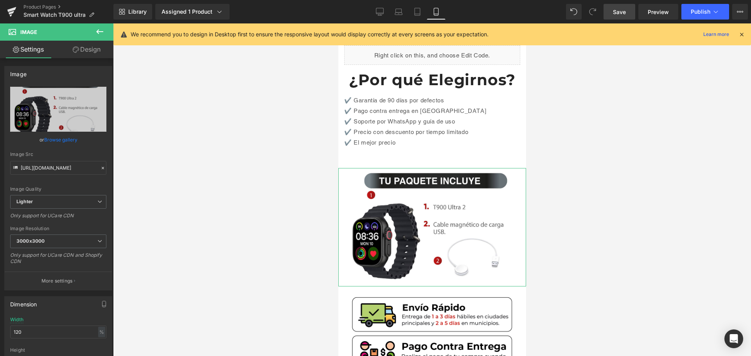
click at [86, 47] on link "Design" at bounding box center [86, 50] width 57 height 18
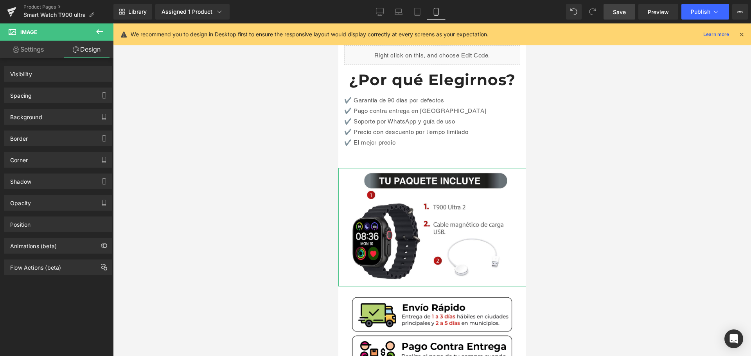
click at [91, 98] on div "Spacing" at bounding box center [58, 95] width 107 height 15
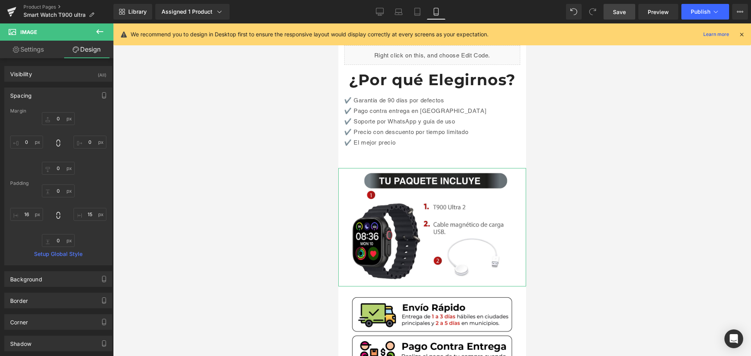
type input "0"
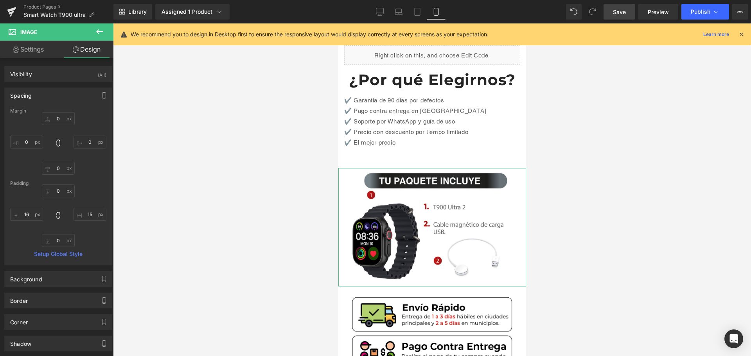
type input "15"
type input "0"
type input "16"
click at [57, 118] on input "0" at bounding box center [58, 118] width 33 height 13
drag, startPoint x: 64, startPoint y: 117, endPoint x: 52, endPoint y: 118, distance: 12.1
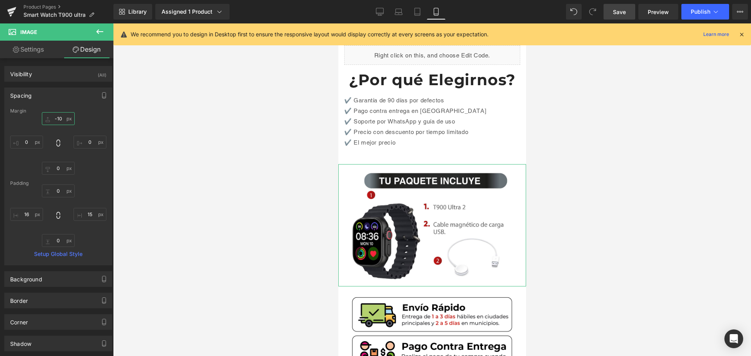
click at [52, 118] on input "-10" at bounding box center [58, 118] width 33 height 13
type input "-10"
click at [59, 191] on input "0" at bounding box center [58, 191] width 33 height 13
click at [56, 192] on input "-35" at bounding box center [58, 191] width 33 height 13
type input "0"
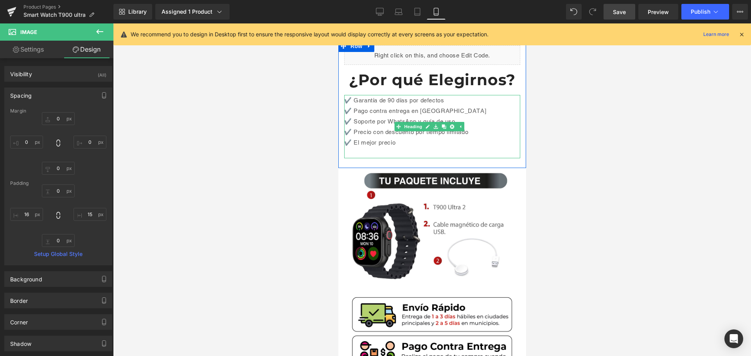
click at [414, 106] on div "✔️ Garantía de 90 días por defectos ✔️ Pago contra entrega en [GEOGRAPHIC_DATA]…" at bounding box center [432, 126] width 176 height 63
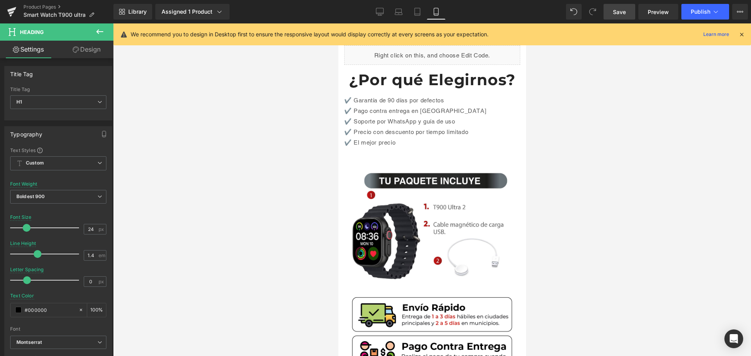
click at [85, 48] on link "Design" at bounding box center [86, 50] width 57 height 18
click at [0, 0] on div "Spacing" at bounding box center [0, 0] width 0 height 0
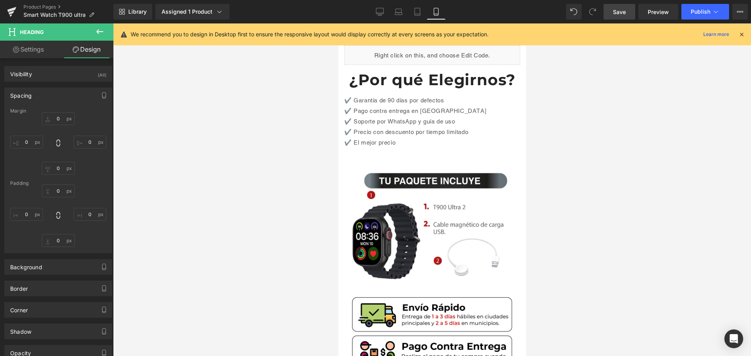
type input "0"
type input "25"
type input "0"
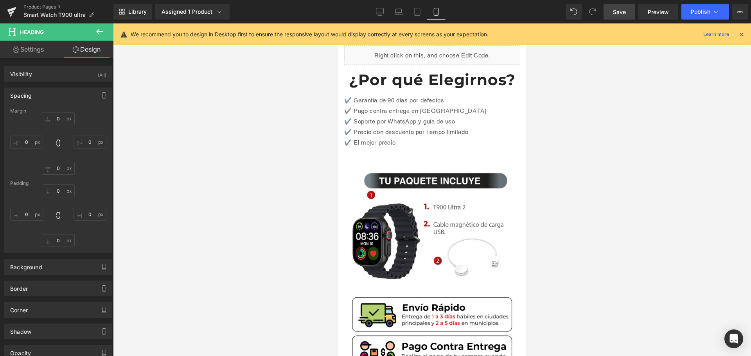
type input "0"
click at [62, 170] on input "25" at bounding box center [58, 168] width 33 height 13
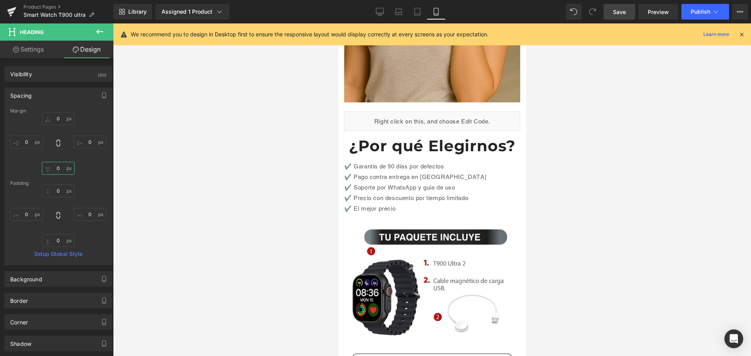
scroll to position [1634, 0]
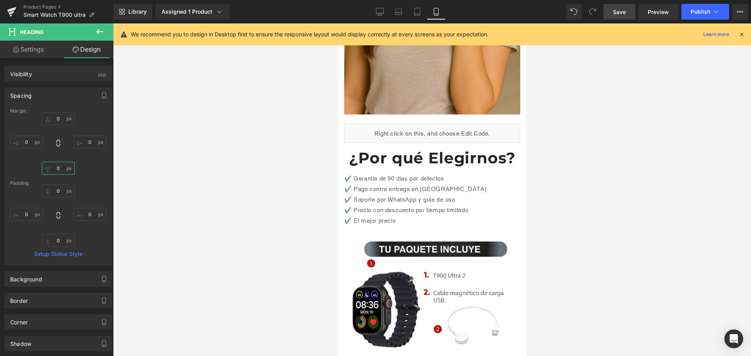
type input "0"
click at [625, 13] on span "Save" at bounding box center [619, 12] width 13 height 8
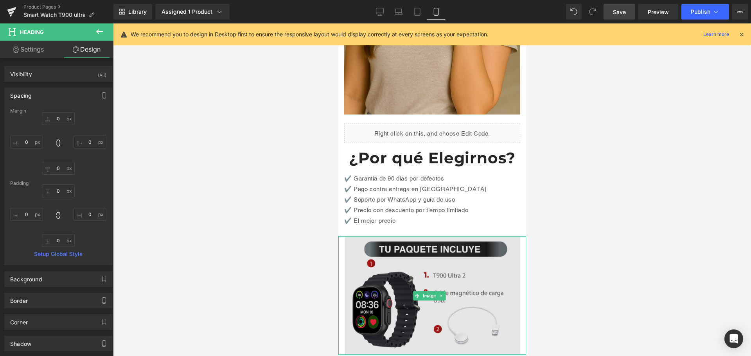
click at [452, 237] on img at bounding box center [432, 296] width 188 height 119
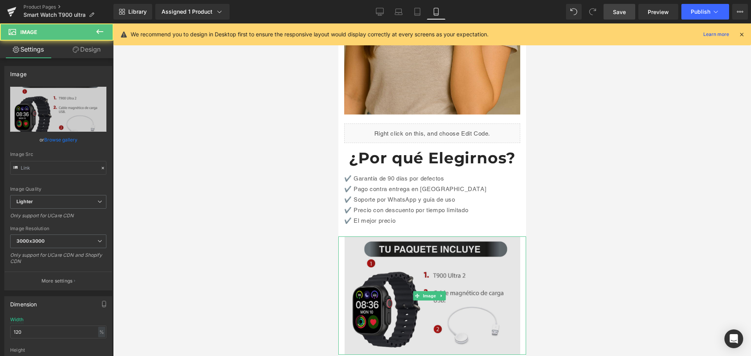
type input "[URL][DOMAIN_NAME]"
click at [466, 257] on img at bounding box center [432, 296] width 188 height 119
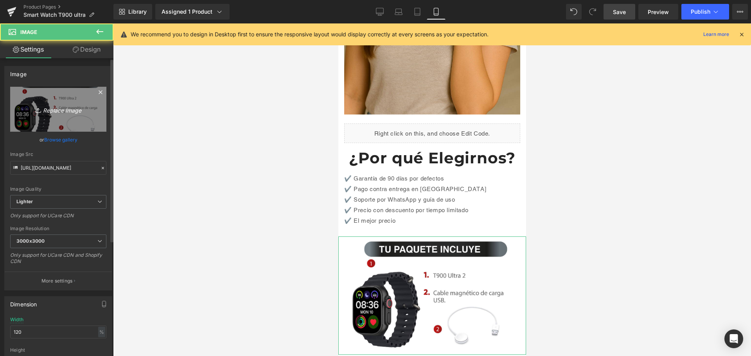
click at [51, 117] on link "Replace Image" at bounding box center [58, 109] width 96 height 45
type input "C:\fakepath\18.jpg"
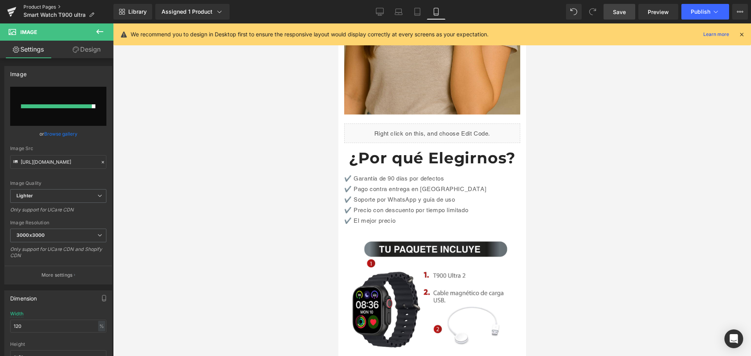
click at [54, 6] on link "Product Pages" at bounding box center [68, 7] width 90 height 6
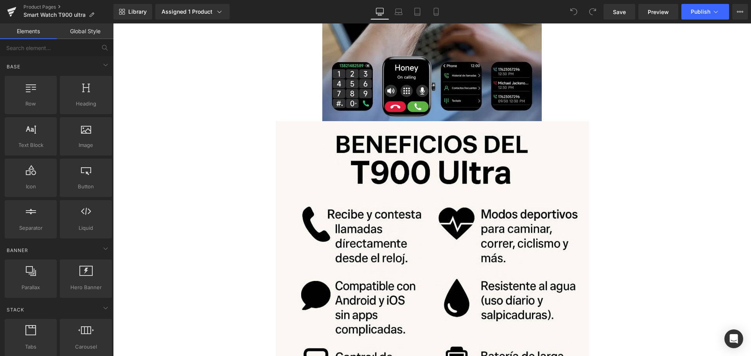
scroll to position [978, 0]
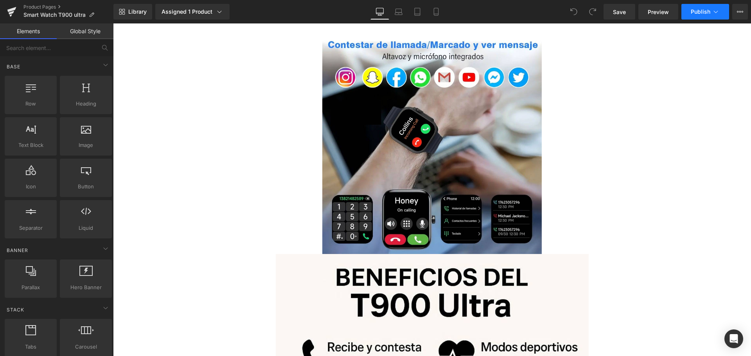
click at [704, 11] on span "Publish" at bounding box center [701, 12] width 20 height 6
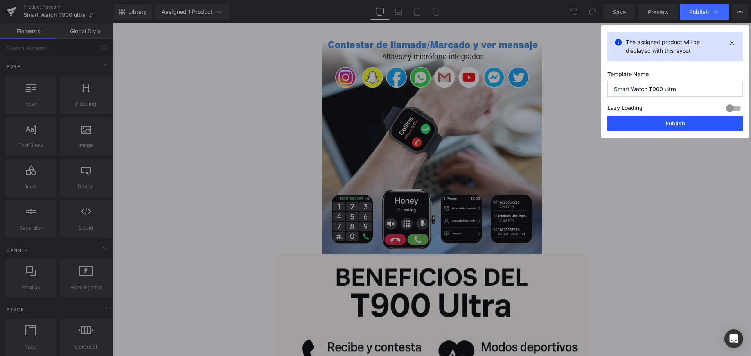
click at [679, 123] on button "Publish" at bounding box center [675, 124] width 135 height 16
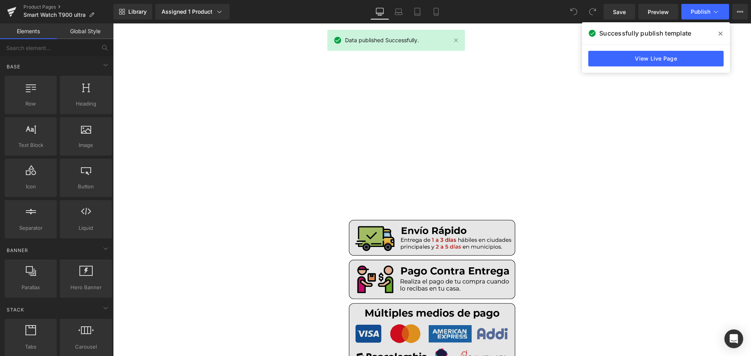
scroll to position [2504, 0]
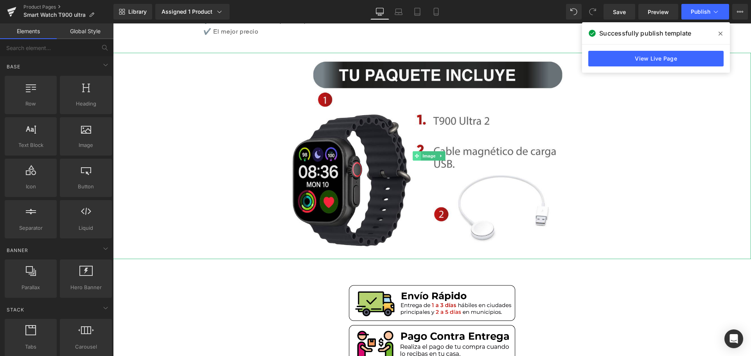
click at [413, 152] on span at bounding box center [417, 155] width 8 height 9
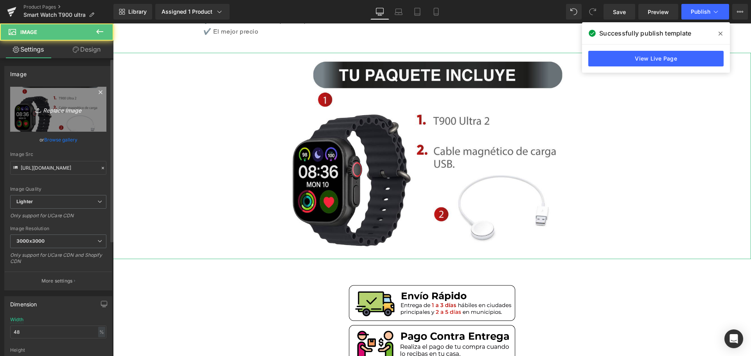
click at [62, 106] on icon "Replace Image" at bounding box center [58, 109] width 63 height 10
type input "C:\fakepath\18.jpg"
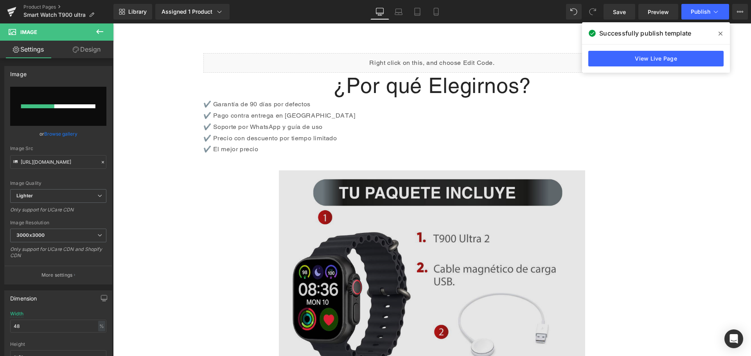
scroll to position [2309, 0]
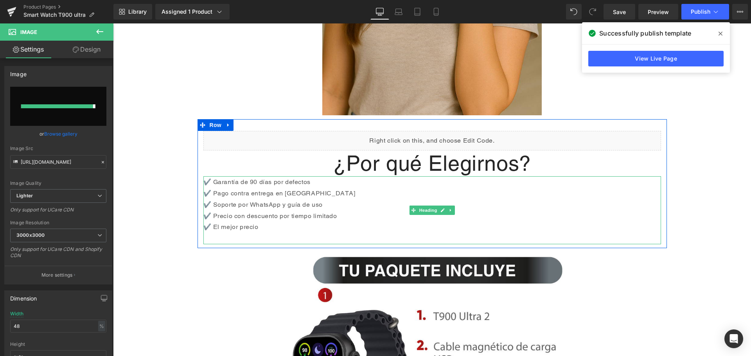
type input "https://ucarecdn.com/40228386-cee2-4991-b1e1-f95589784336/-/format/auto/-/previ…"
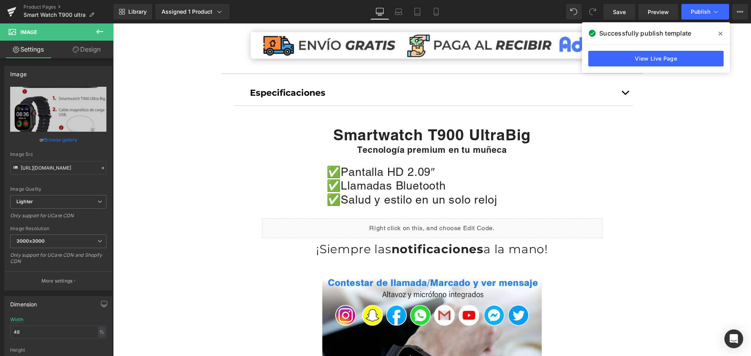
scroll to position [744, 0]
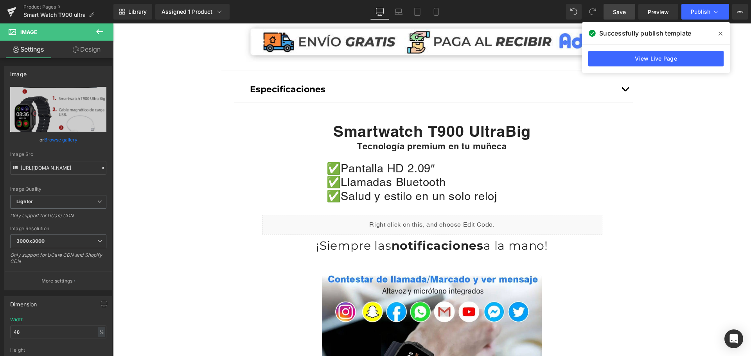
click at [625, 11] on span "Save" at bounding box center [619, 12] width 13 height 8
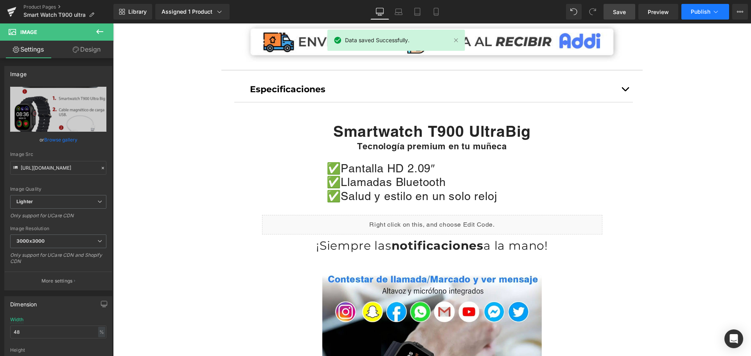
click at [702, 13] on span "Publish" at bounding box center [701, 12] width 20 height 6
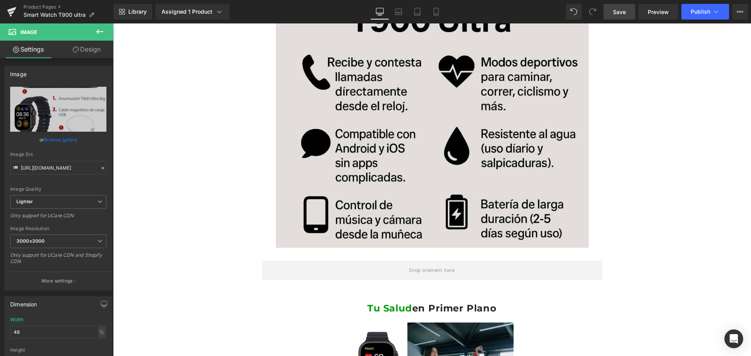
scroll to position [1291, 0]
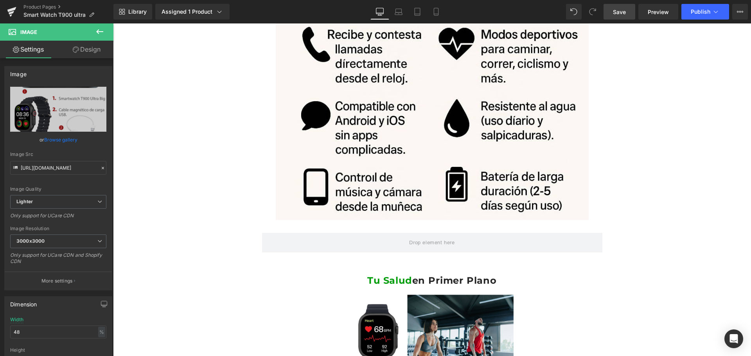
click at [101, 29] on icon at bounding box center [99, 31] width 9 height 9
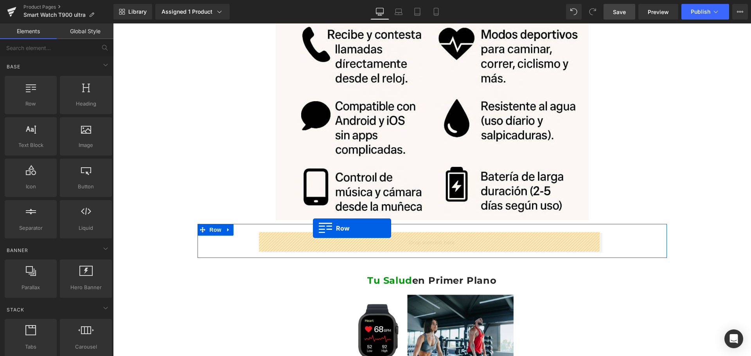
drag, startPoint x: 157, startPoint y: 136, endPoint x: 313, endPoint y: 229, distance: 181.7
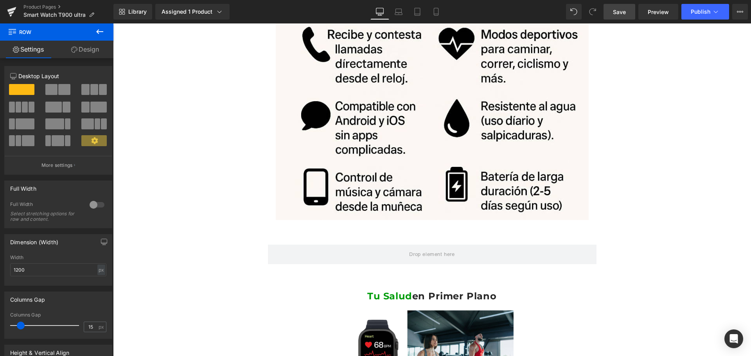
click at [614, 11] on span "Save" at bounding box center [619, 12] width 13 height 8
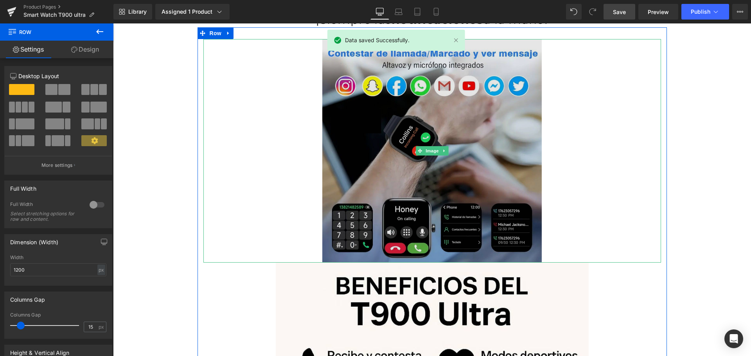
scroll to position [1096, 0]
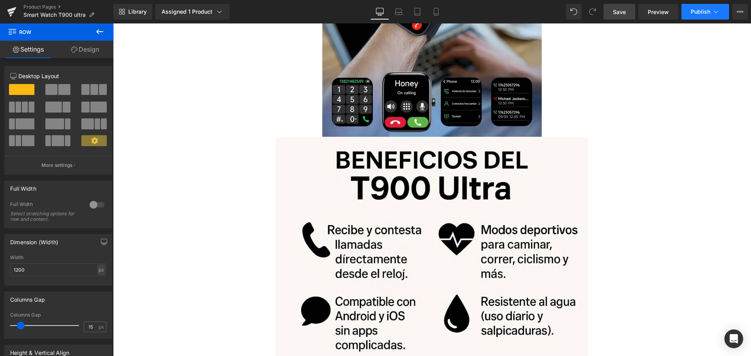
click at [705, 10] on span "Publish" at bounding box center [701, 12] width 20 height 6
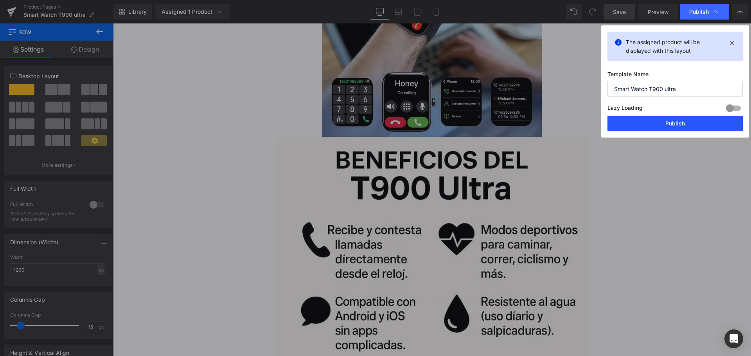
click at [646, 121] on button "Publish" at bounding box center [675, 124] width 135 height 16
